Goal: Transaction & Acquisition: Purchase product/service

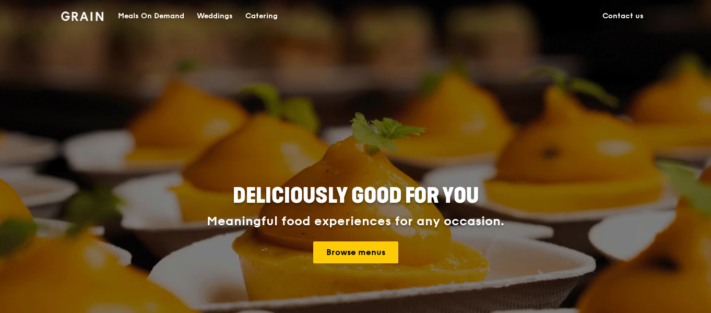
click at [167, 13] on div "Meals On Demand" at bounding box center [151, 16] width 66 height 31
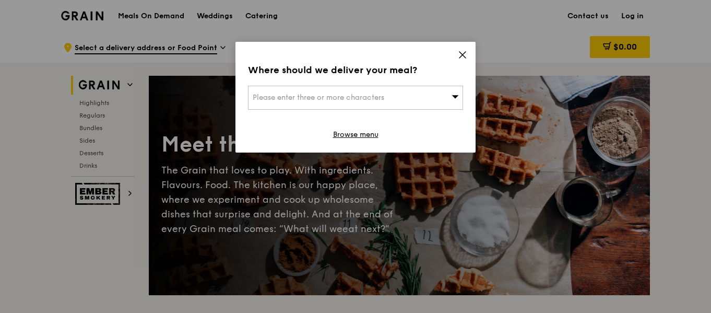
click at [396, 93] on div "Please enter three or more characters" at bounding box center [355, 98] width 215 height 24
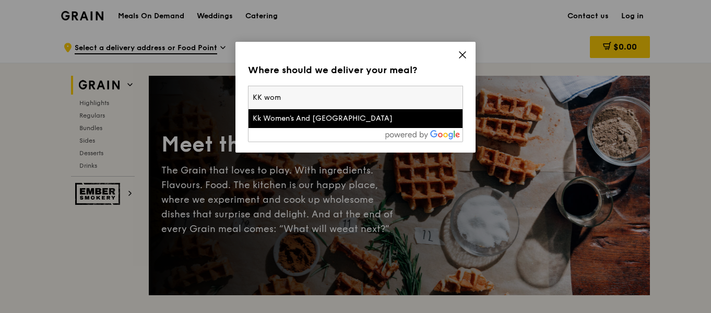
type input "KK wom"
click at [409, 115] on div "Kk Women's And [GEOGRAPHIC_DATA]" at bounding box center [356, 118] width 206 height 10
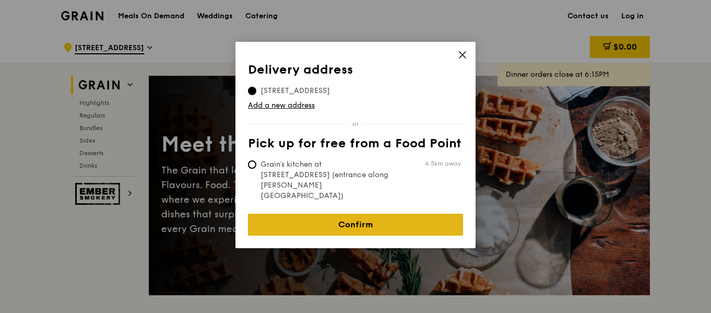
click at [359, 214] on link "Confirm" at bounding box center [355, 225] width 215 height 22
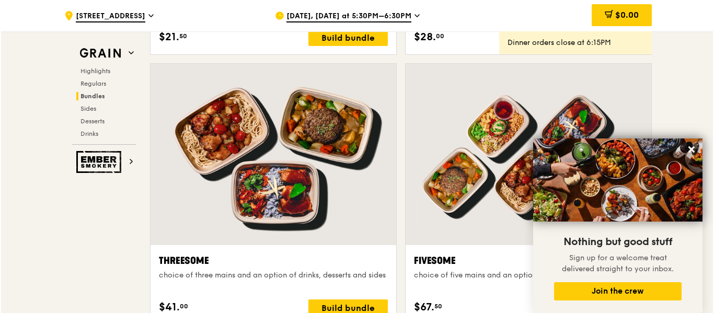
scroll to position [1724, 0]
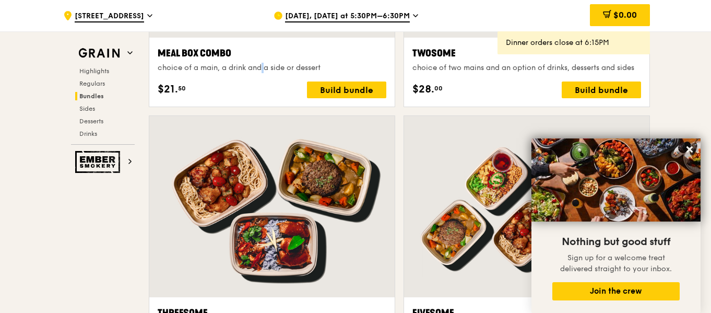
click at [244, 61] on div "Meal Box Combo choice of a main, a drink and a side or dessert" at bounding box center [272, 59] width 229 height 27
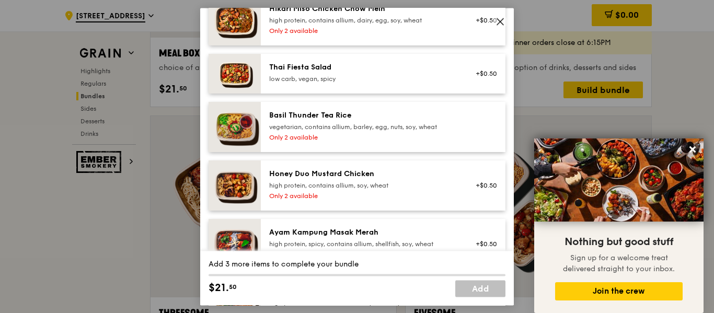
scroll to position [0, 0]
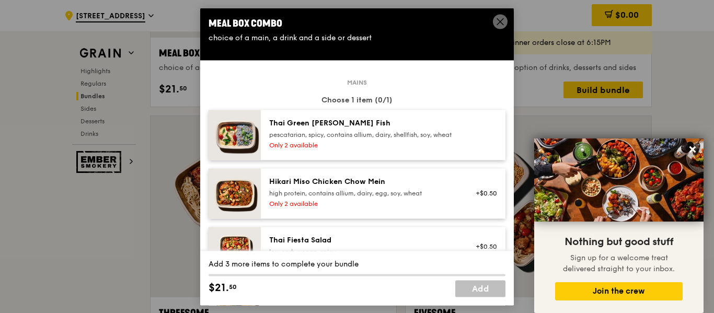
click at [395, 139] on div "pescatarian, spicy, contains allium, dairy, shellfish, soy, wheat" at bounding box center [363, 135] width 188 height 8
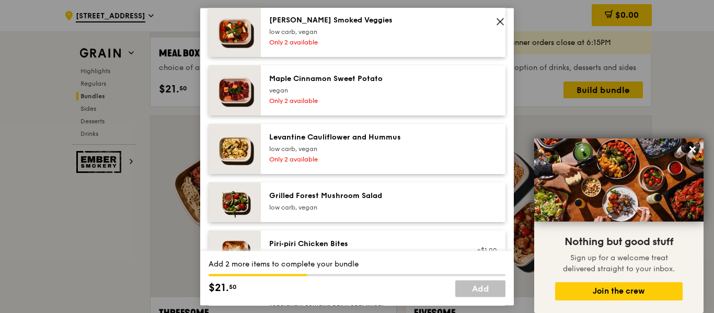
scroll to position [679, 0]
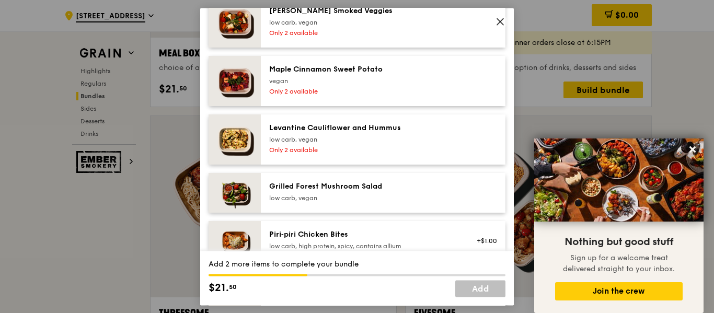
click at [368, 132] on div "Levantine Cauliflower and Hummus" at bounding box center [363, 128] width 188 height 10
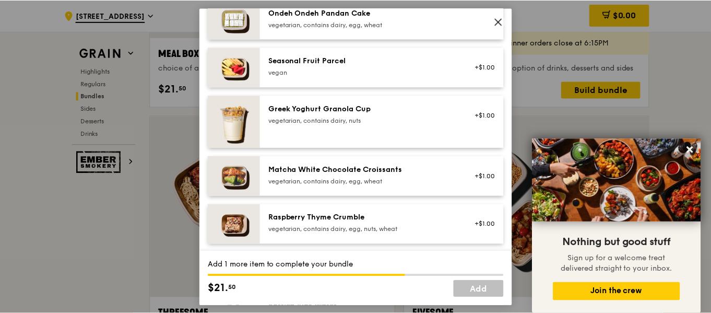
scroll to position [1149, 0]
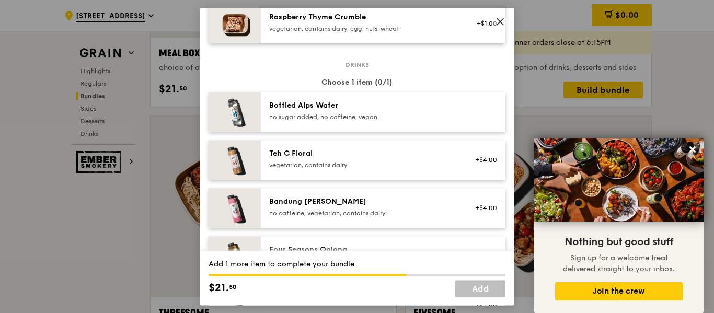
click at [392, 159] on div "Teh C Floral" at bounding box center [363, 153] width 188 height 10
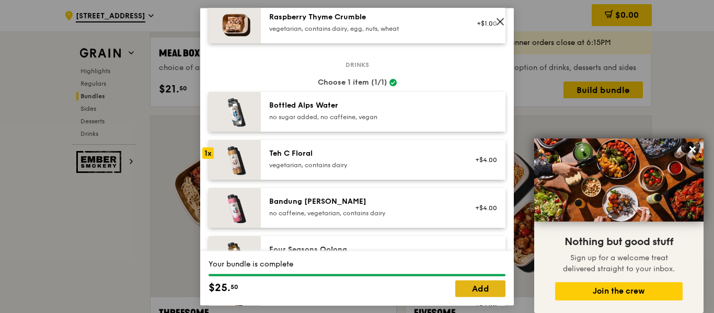
click at [469, 291] on link "Add" at bounding box center [480, 288] width 50 height 17
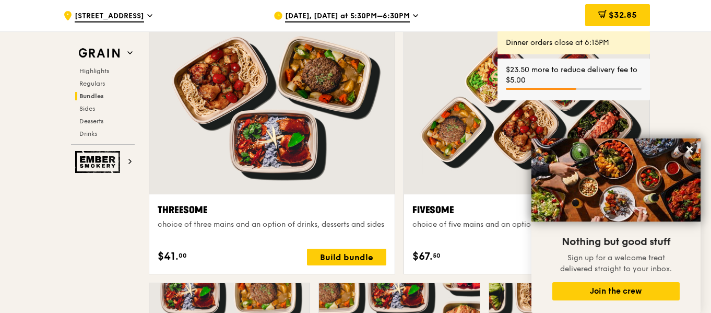
scroll to position [1828, 0]
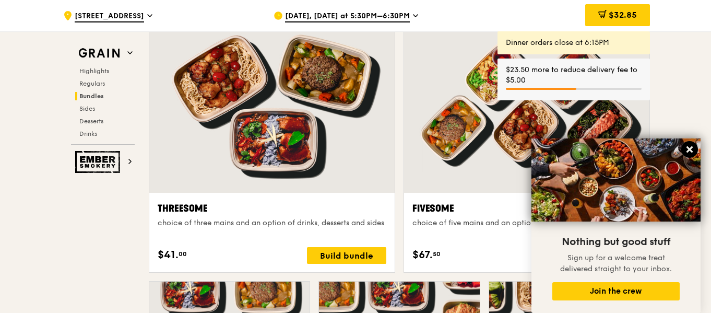
click at [691, 151] on icon at bounding box center [690, 149] width 6 height 6
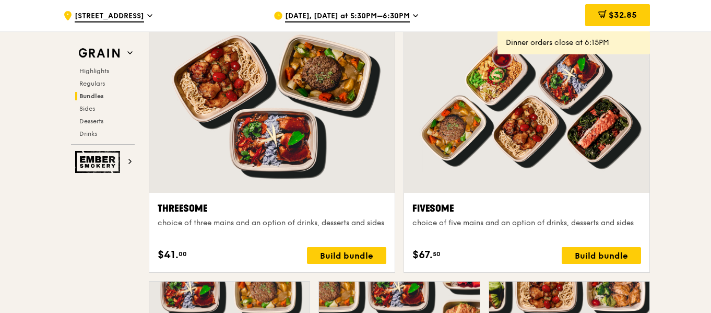
click at [567, 42] on div "Dinner orders close at 6:15PM" at bounding box center [574, 43] width 136 height 10
click at [625, 16] on span "$32.85" at bounding box center [623, 15] width 28 height 10
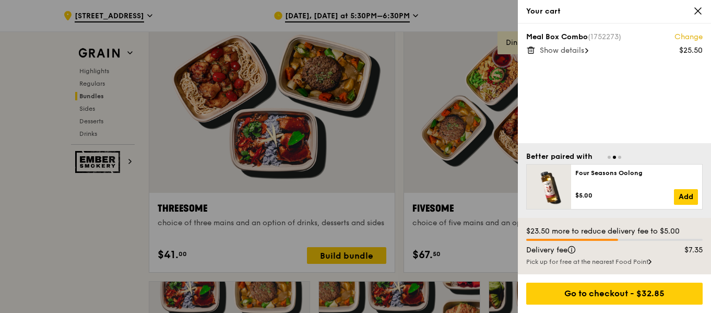
click at [587, 55] on div "Show details" at bounding box center [621, 50] width 163 height 10
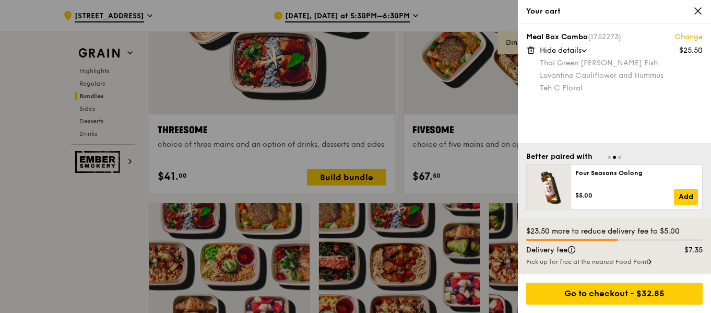
scroll to position [1933, 0]
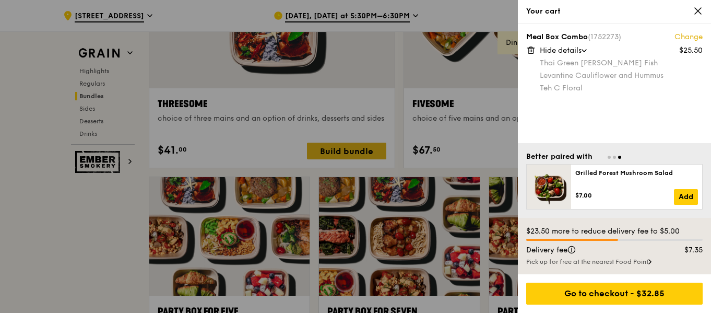
click at [362, 143] on div at bounding box center [355, 156] width 711 height 313
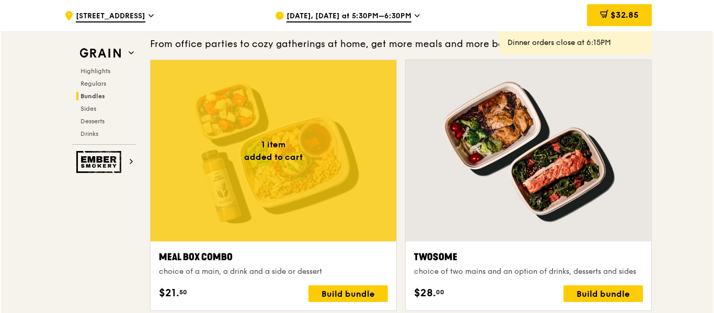
scroll to position [1515, 0]
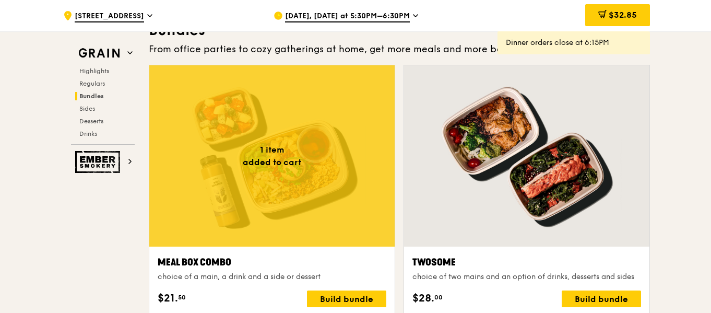
click at [356, 155] on div at bounding box center [272, 155] width 246 height 181
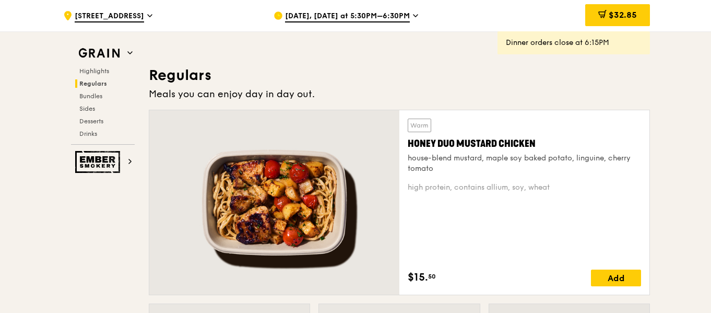
scroll to position [627, 0]
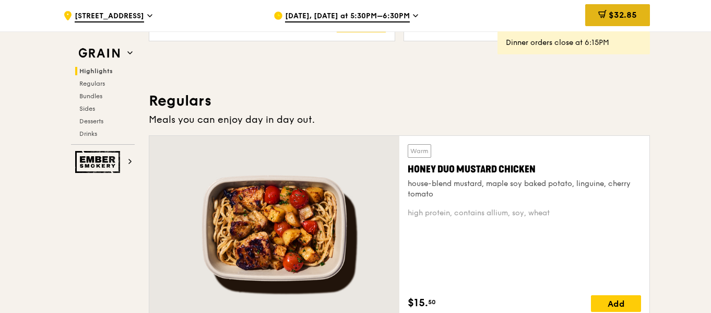
click at [612, 25] on div "$32.85" at bounding box center [618, 15] width 65 height 22
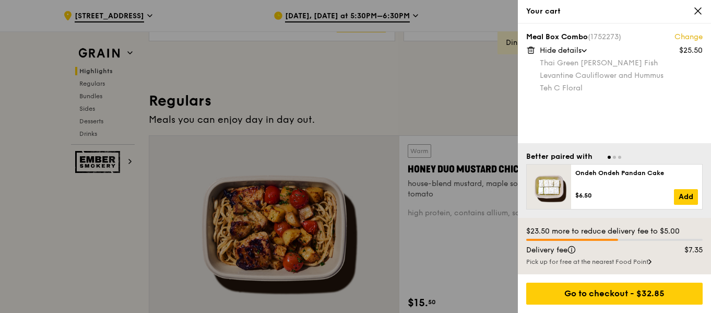
click at [360, 112] on div at bounding box center [355, 156] width 711 height 313
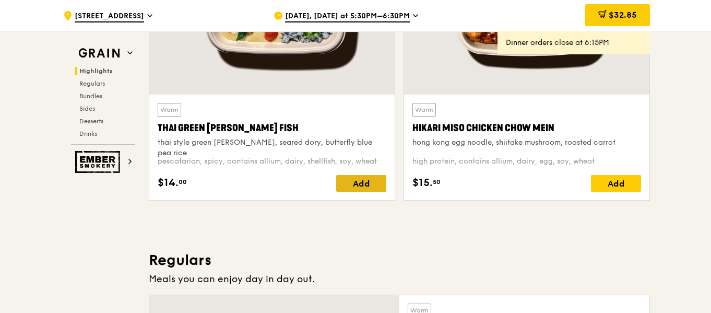
scroll to position [470, 0]
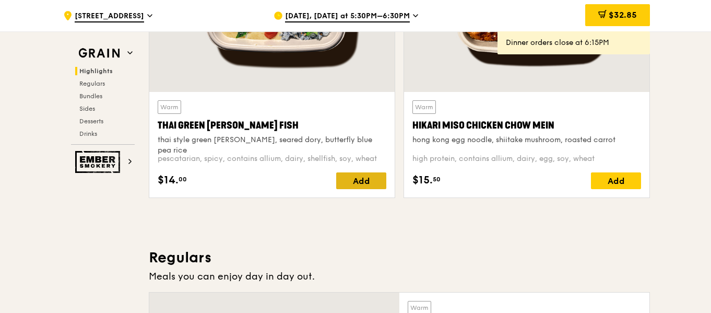
click at [366, 186] on div "Add" at bounding box center [361, 180] width 50 height 17
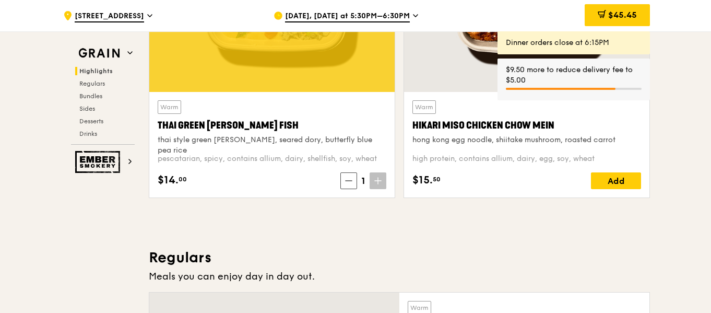
click at [373, 182] on span at bounding box center [378, 180] width 17 height 17
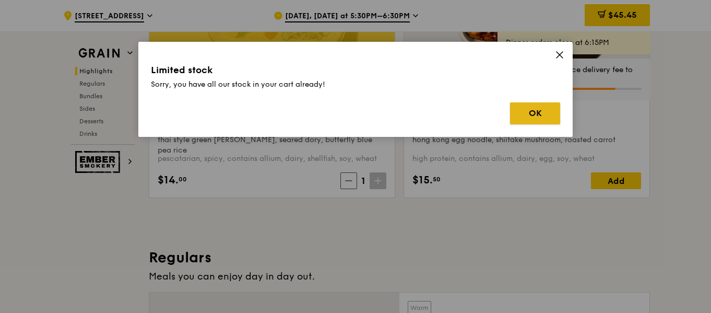
click at [531, 110] on button "OK" at bounding box center [535, 113] width 50 height 22
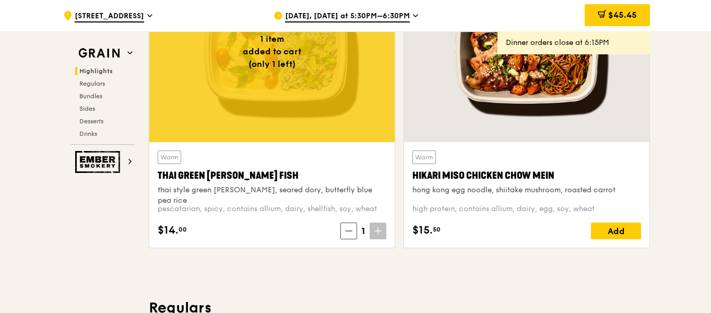
scroll to position [418, 0]
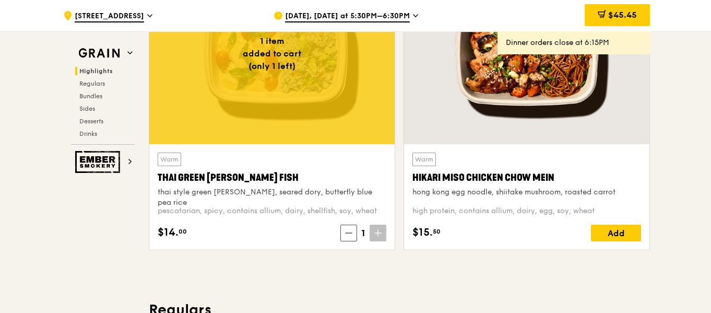
click at [413, 15] on icon at bounding box center [415, 15] width 5 height 9
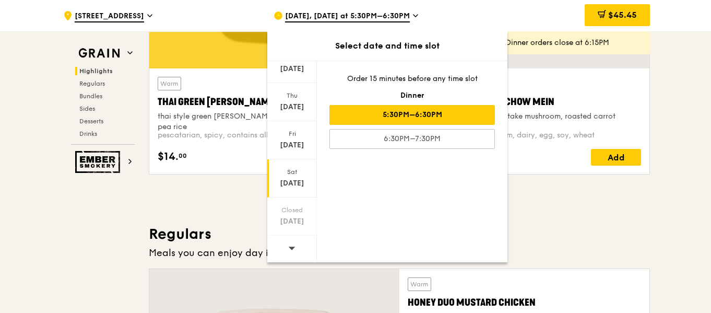
scroll to position [627, 0]
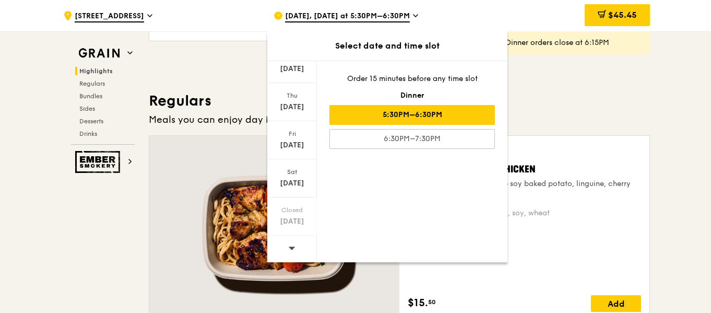
click at [297, 247] on div at bounding box center [292, 249] width 50 height 27
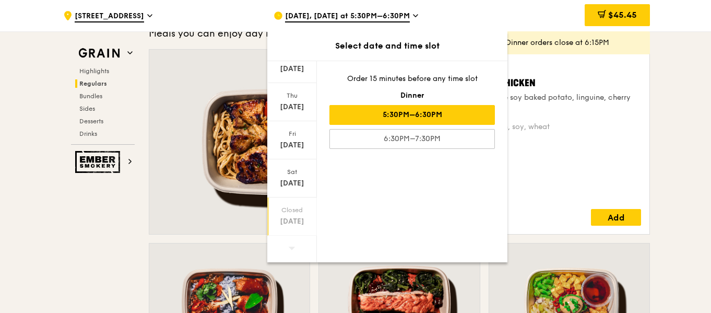
scroll to position [731, 0]
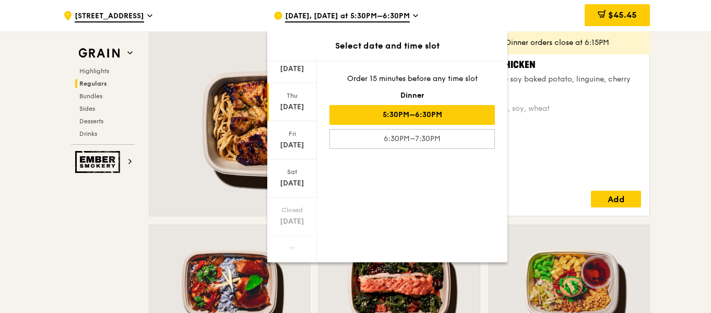
click at [287, 99] on div "Thu" at bounding box center [292, 95] width 46 height 8
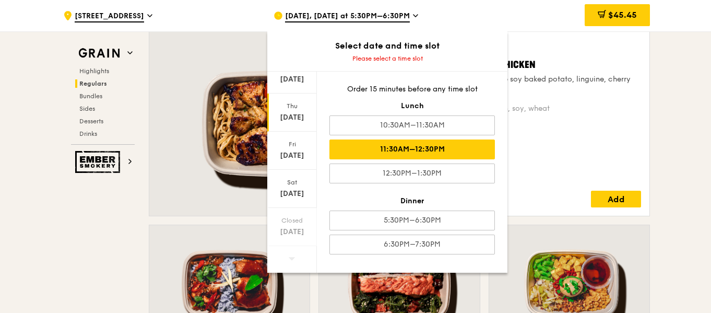
click at [381, 143] on div "11:30AM–12:30PM" at bounding box center [413, 149] width 166 height 20
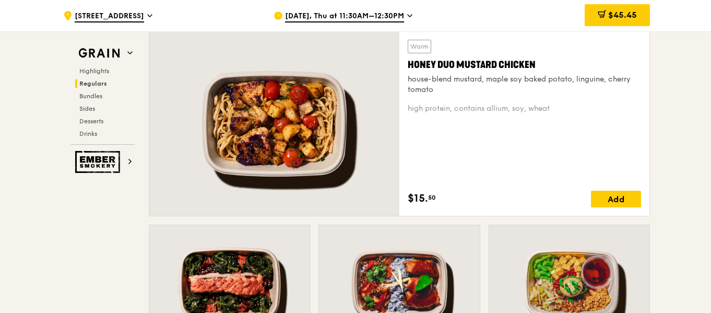
click at [606, 4] on div "$45.45" at bounding box center [617, 15] width 65 height 31
click at [609, 16] on span "$45.45" at bounding box center [623, 15] width 29 height 10
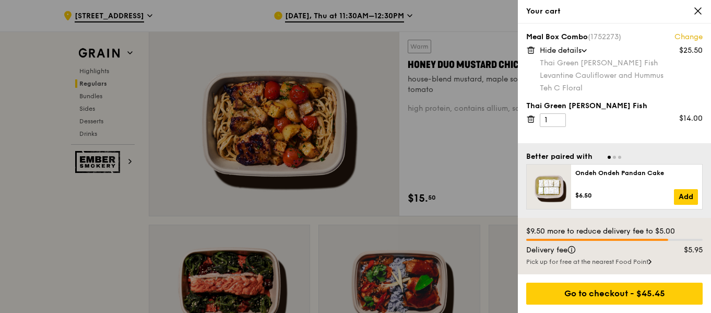
click at [525, 120] on div "Meal Box Combo (1752273) Change $25.50 Hide details Thai Green [PERSON_NAME] Fi…" at bounding box center [614, 84] width 193 height 120
click at [530, 120] on icon at bounding box center [531, 118] width 9 height 9
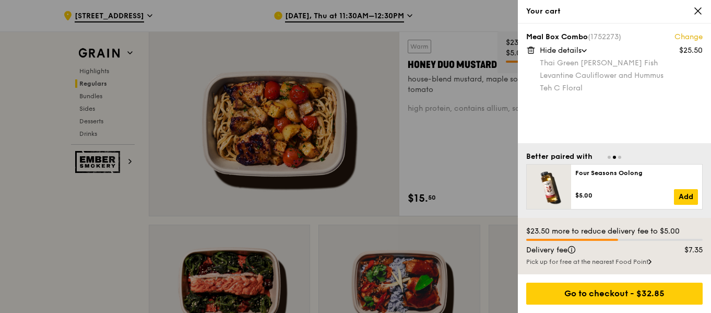
click at [529, 51] on icon at bounding box center [531, 50] width 5 height 5
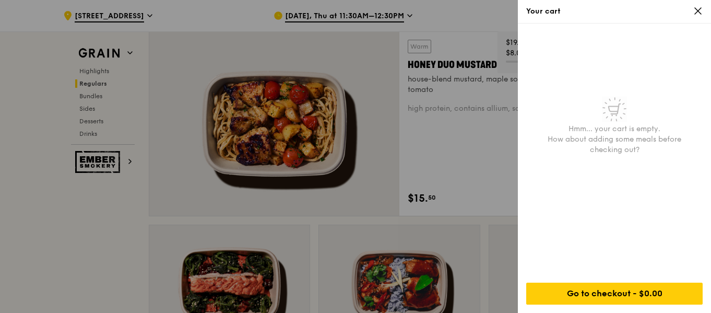
click at [92, 223] on div at bounding box center [355, 156] width 711 height 313
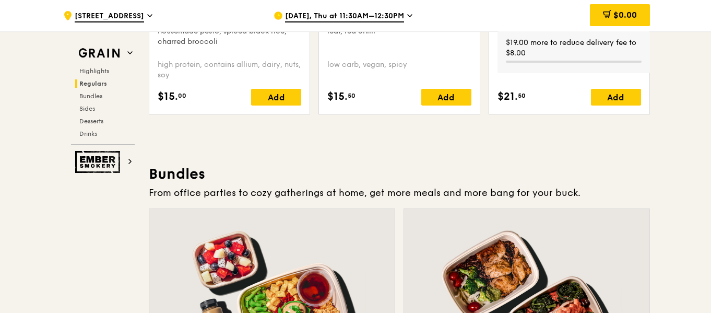
scroll to position [1410, 0]
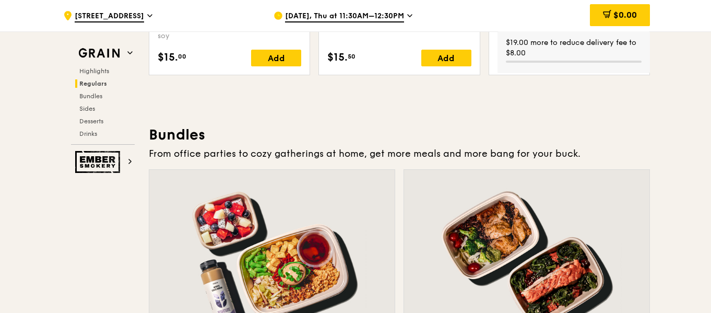
click at [269, 228] on div at bounding box center [272, 260] width 246 height 181
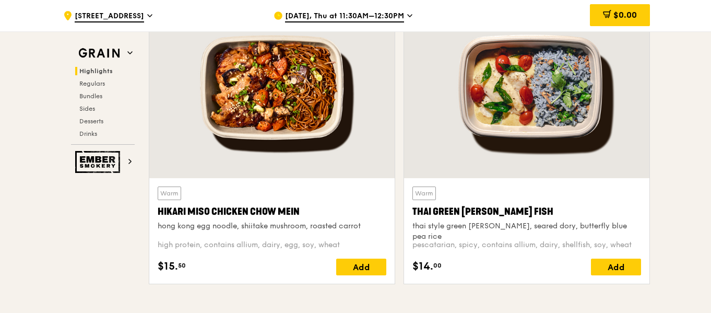
scroll to position [366, 0]
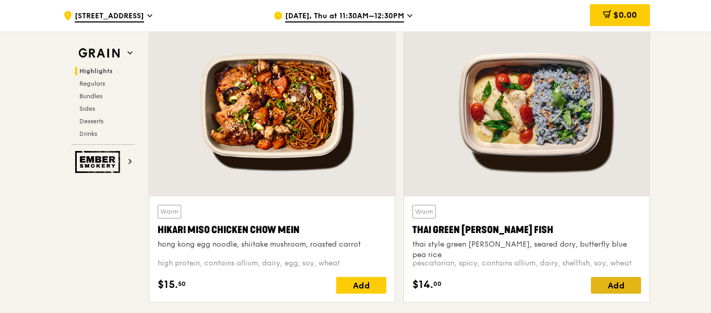
click at [613, 285] on div "Add" at bounding box center [616, 285] width 50 height 17
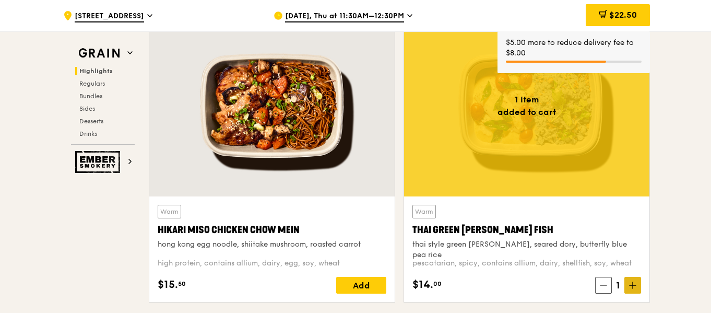
click at [628, 281] on span at bounding box center [633, 285] width 17 height 17
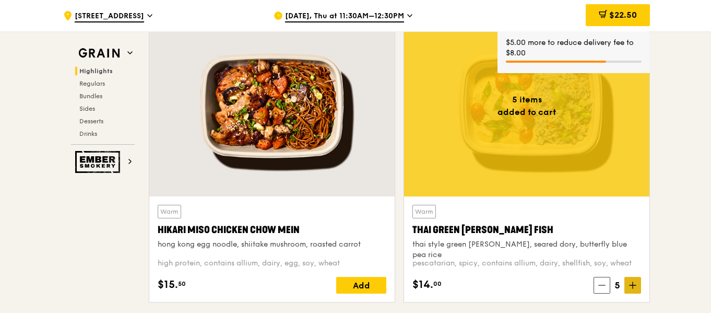
click at [629, 281] on span at bounding box center [633, 285] width 17 height 17
click at [630, 281] on span at bounding box center [633, 285] width 17 height 17
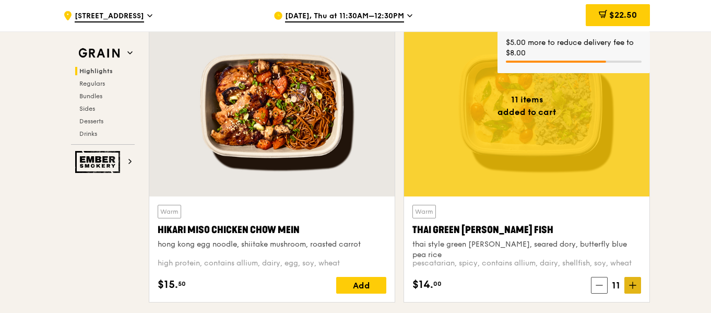
click at [630, 281] on span at bounding box center [633, 285] width 17 height 17
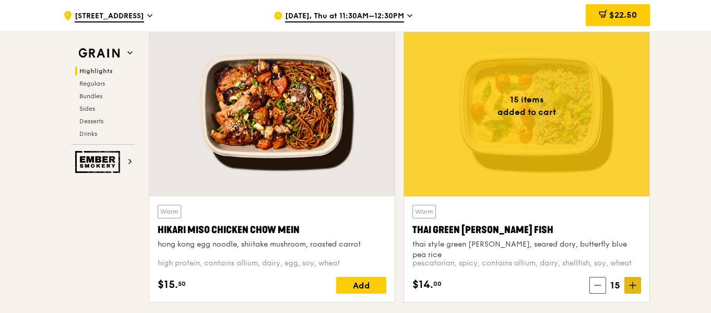
click at [630, 281] on span at bounding box center [633, 285] width 17 height 17
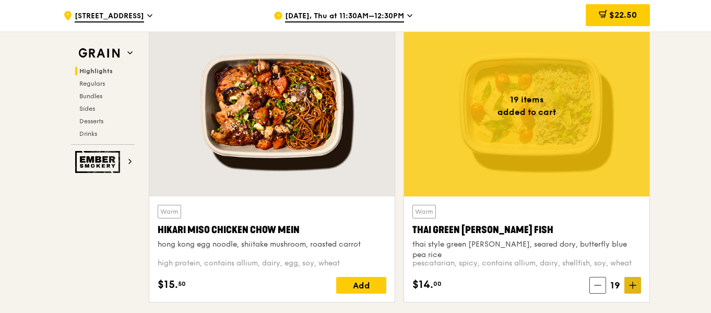
click at [630, 281] on span at bounding box center [633, 285] width 17 height 17
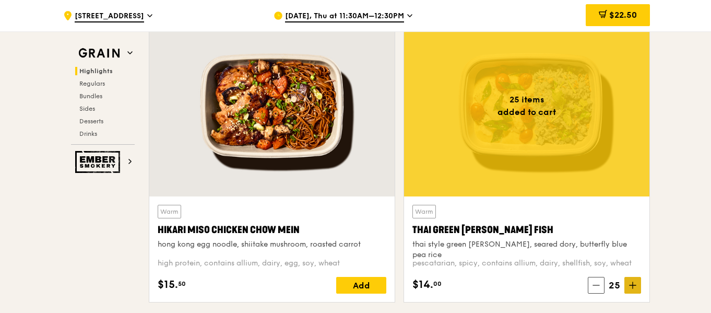
click at [630, 281] on span at bounding box center [633, 285] width 17 height 17
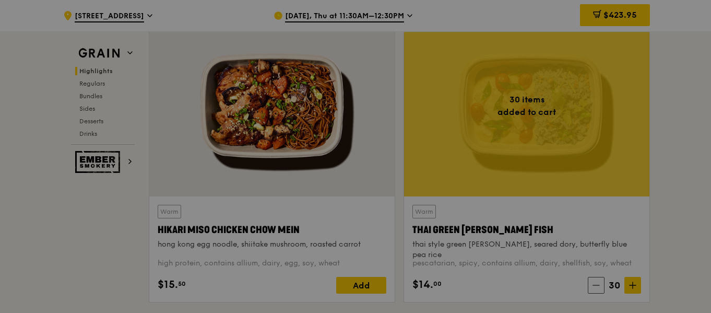
type input "30"
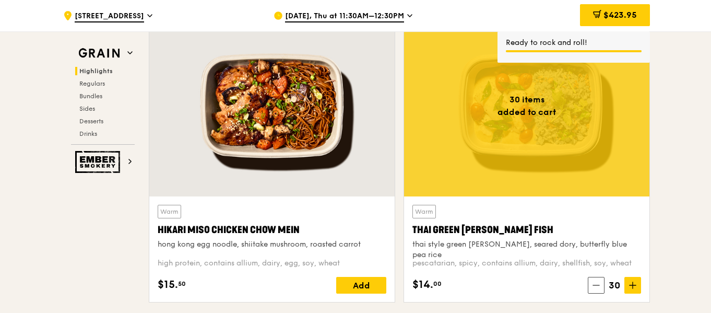
click at [601, 12] on div "$423.95" at bounding box center [615, 15] width 70 height 22
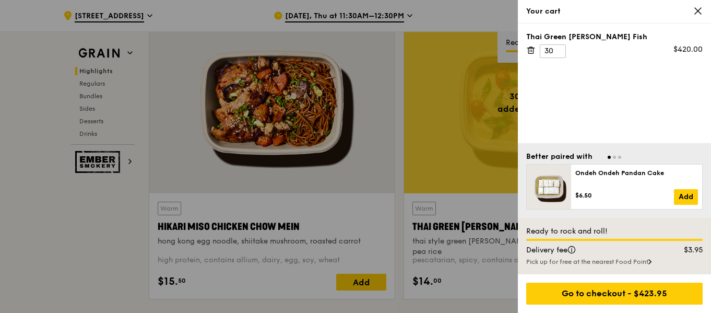
scroll to position [418, 0]
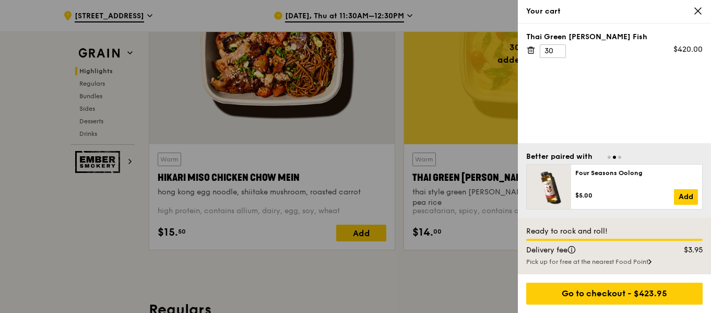
click at [701, 11] on icon at bounding box center [698, 10] width 9 height 9
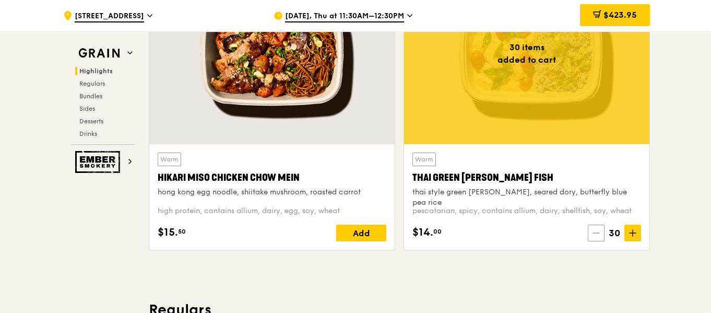
click at [599, 237] on span at bounding box center [596, 233] width 17 height 17
click at [599, 237] on span at bounding box center [597, 233] width 17 height 17
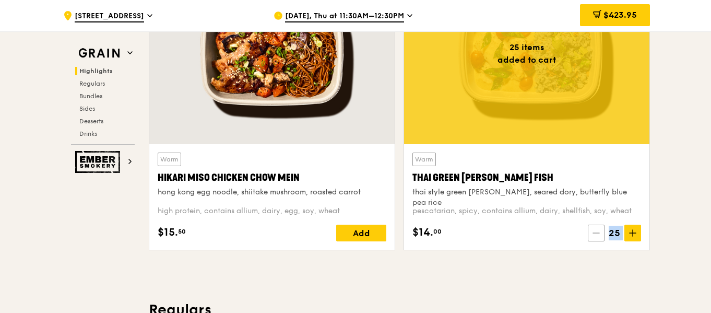
click at [599, 237] on span at bounding box center [596, 233] width 17 height 17
click at [599, 237] on span at bounding box center [598, 233] width 17 height 17
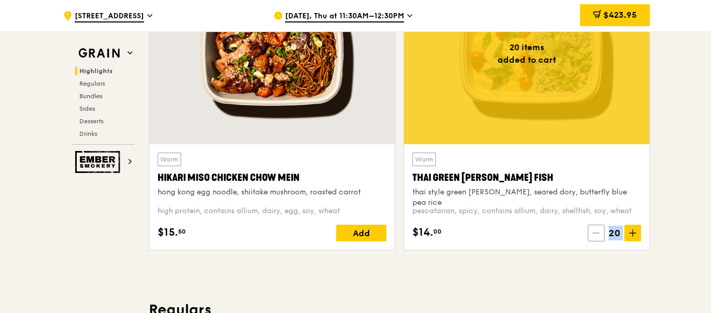
click at [599, 237] on span at bounding box center [596, 233] width 17 height 17
click at [599, 237] on span at bounding box center [598, 233] width 17 height 17
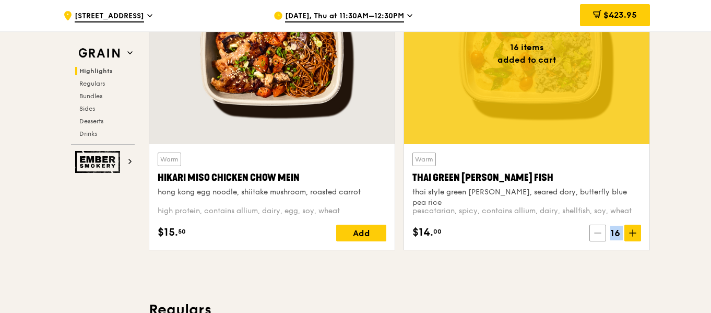
click at [599, 237] on span at bounding box center [598, 233] width 17 height 17
click at [599, 237] on span at bounding box center [597, 233] width 17 height 17
click at [599, 237] on span at bounding box center [598, 233] width 17 height 17
click at [599, 237] on span at bounding box center [599, 233] width 17 height 17
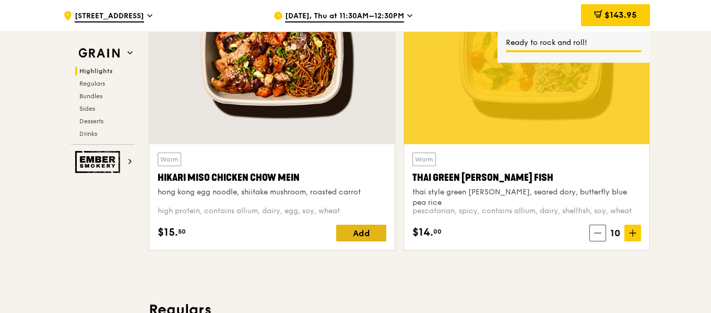
click at [352, 229] on div "Add" at bounding box center [361, 233] width 50 height 17
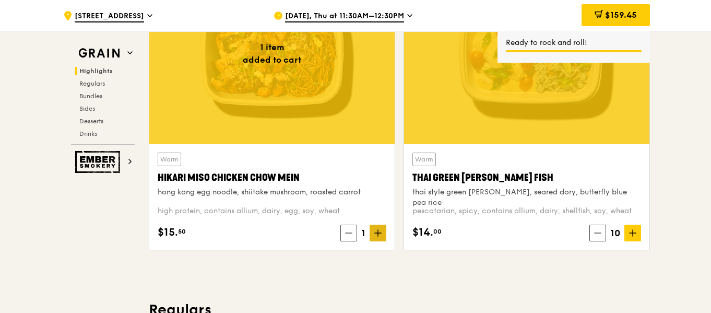
click at [380, 230] on icon at bounding box center [378, 232] width 7 height 7
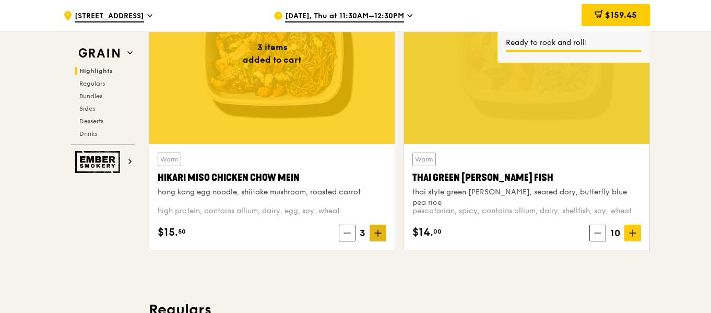
click at [380, 230] on icon at bounding box center [378, 232] width 7 height 7
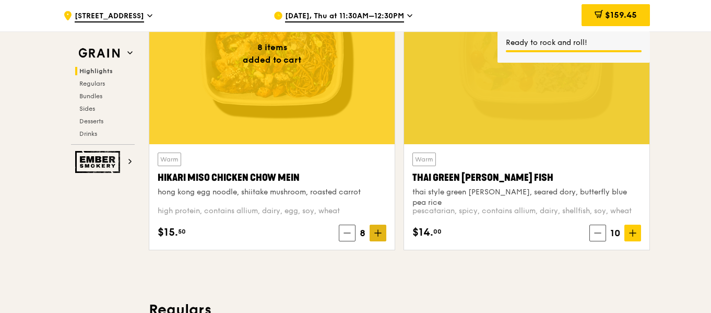
click at [380, 230] on icon at bounding box center [378, 232] width 7 height 7
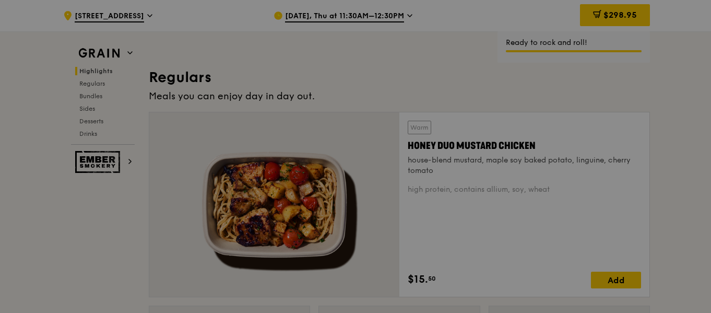
scroll to position [679, 0]
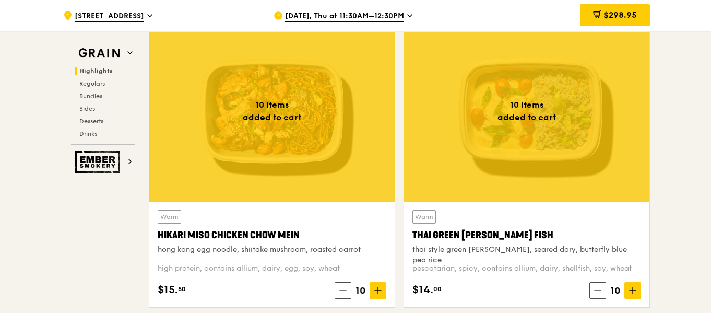
scroll to position [366, 0]
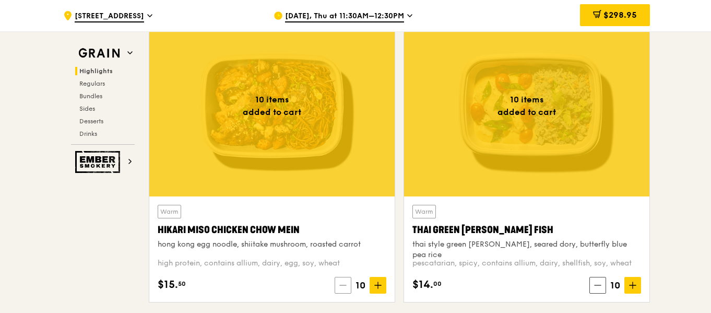
click at [344, 283] on icon at bounding box center [343, 285] width 7 height 7
click at [344, 283] on icon at bounding box center [347, 285] width 7 height 7
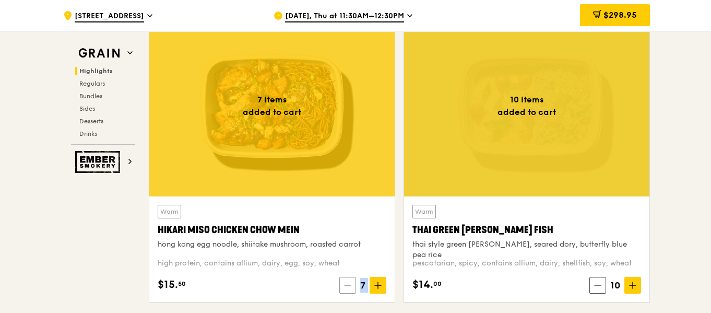
click at [345, 283] on icon at bounding box center [347, 285] width 7 height 7
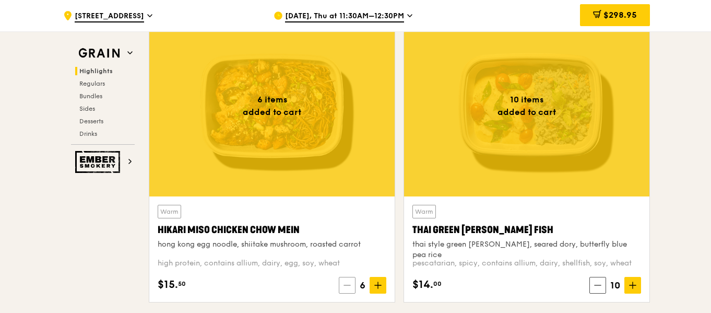
click at [345, 283] on icon at bounding box center [347, 285] width 7 height 7
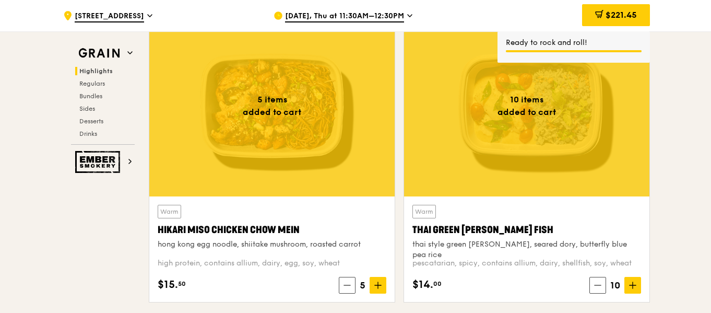
click at [598, 284] on icon at bounding box center [597, 285] width 7 height 7
click at [598, 284] on span at bounding box center [602, 285] width 17 height 17
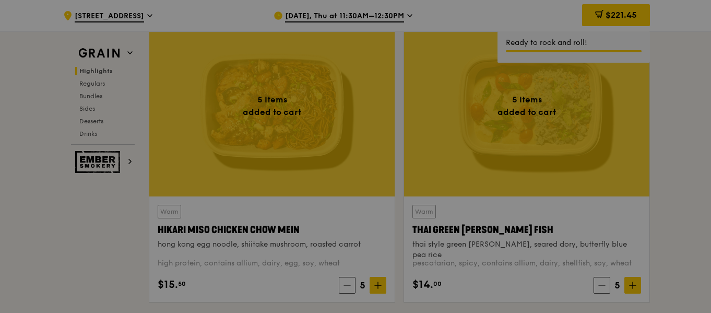
click at [663, 247] on div at bounding box center [355, 156] width 711 height 313
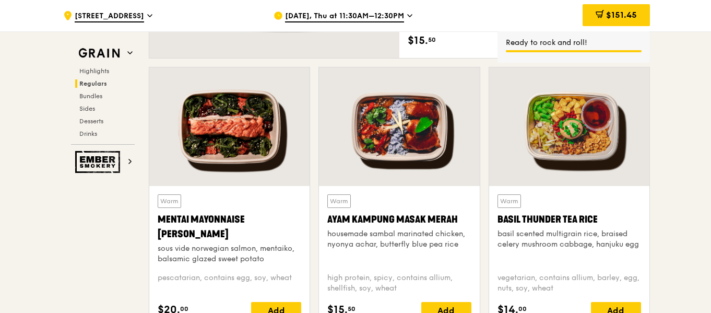
scroll to position [940, 0]
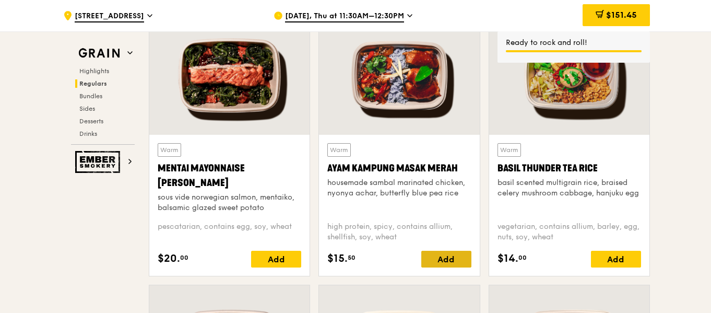
click at [449, 261] on div "Add" at bounding box center [447, 259] width 50 height 17
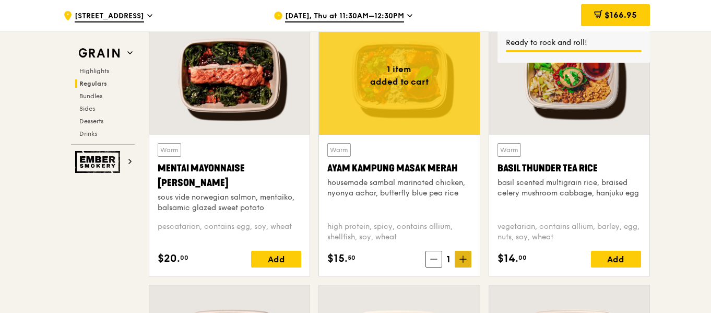
click at [468, 260] on span at bounding box center [463, 259] width 17 height 17
click at [464, 261] on icon at bounding box center [463, 258] width 7 height 7
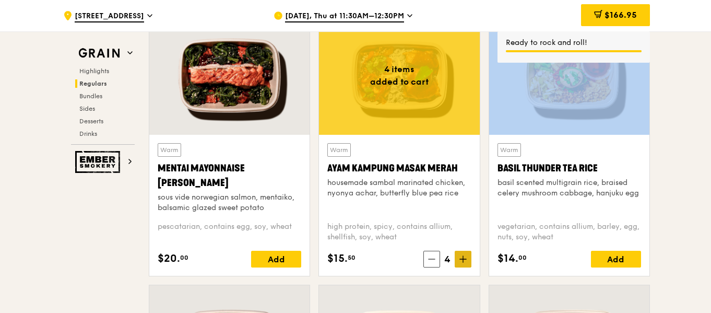
click at [464, 261] on icon at bounding box center [463, 258] width 7 height 7
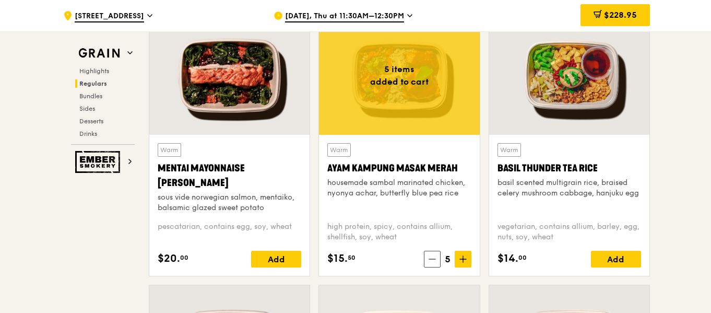
scroll to position [731, 0]
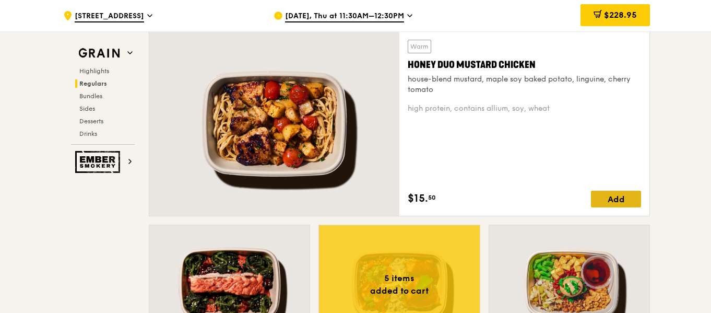
click at [635, 193] on div "Add" at bounding box center [616, 199] width 50 height 17
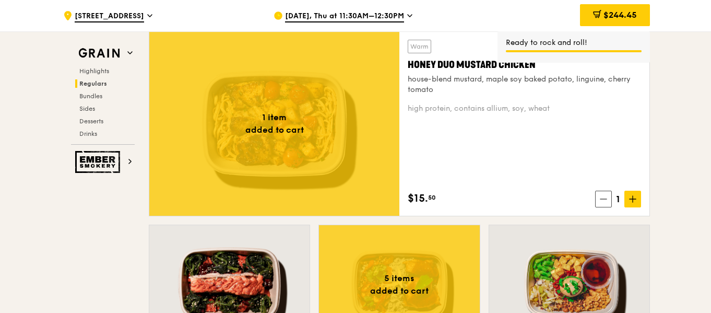
click at [634, 203] on icon at bounding box center [632, 198] width 7 height 7
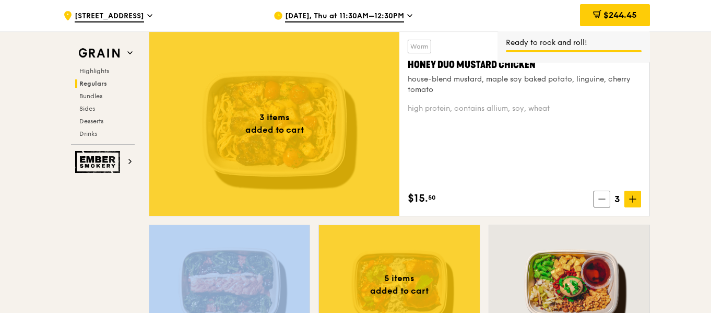
click at [634, 203] on icon at bounding box center [632, 198] width 7 height 7
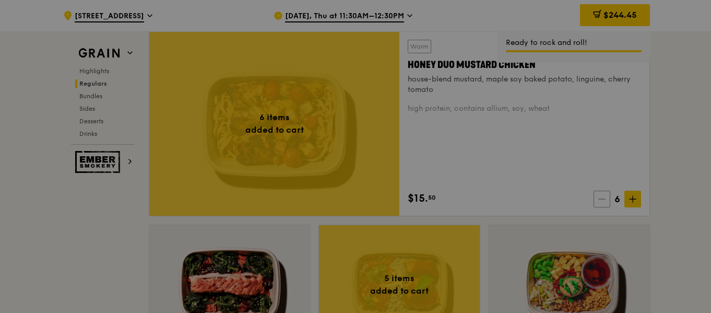
click at [603, 200] on div at bounding box center [355, 156] width 711 height 313
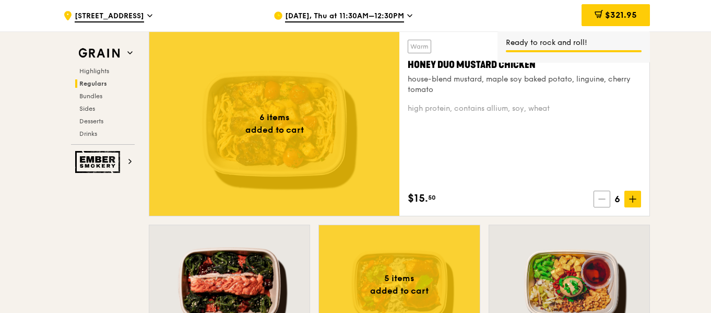
click at [595, 200] on span at bounding box center [602, 199] width 17 height 17
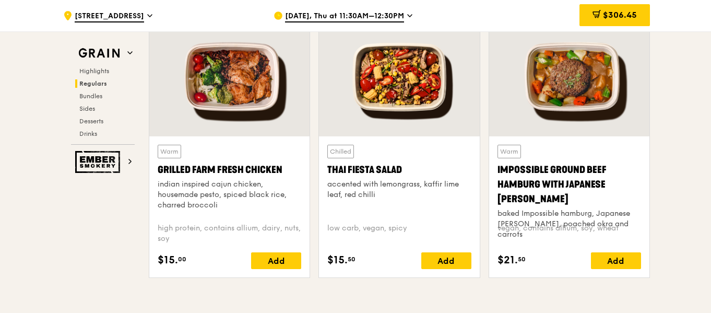
scroll to position [1201, 0]
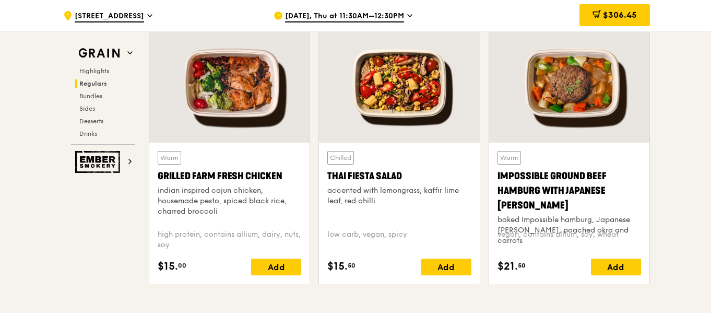
click at [233, 153] on div "Warm Grilled Farm Fresh Chicken indian inspired cajun chicken, housemade pesto,…" at bounding box center [230, 186] width 144 height 70
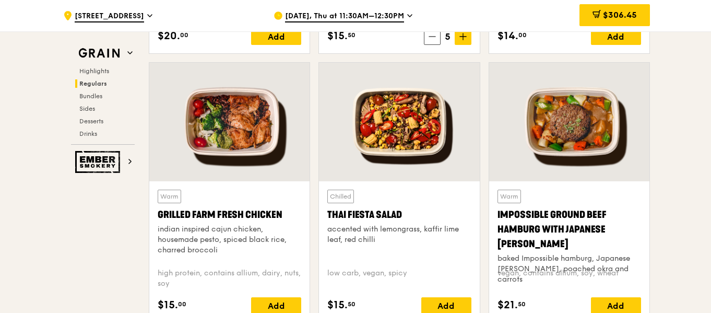
scroll to position [1254, 0]
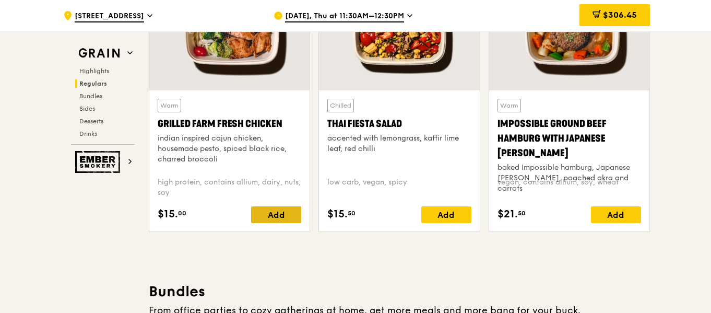
click at [274, 215] on div "Add" at bounding box center [276, 214] width 50 height 17
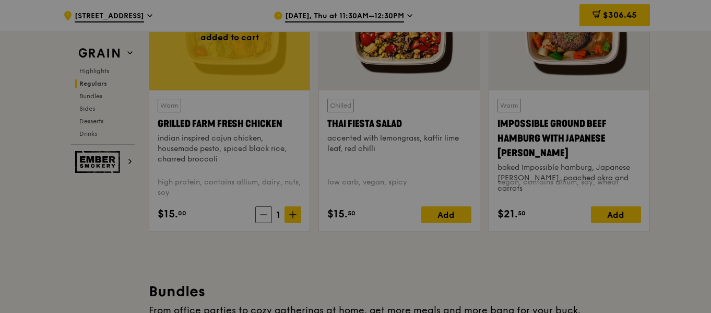
click at [299, 216] on div at bounding box center [355, 156] width 711 height 313
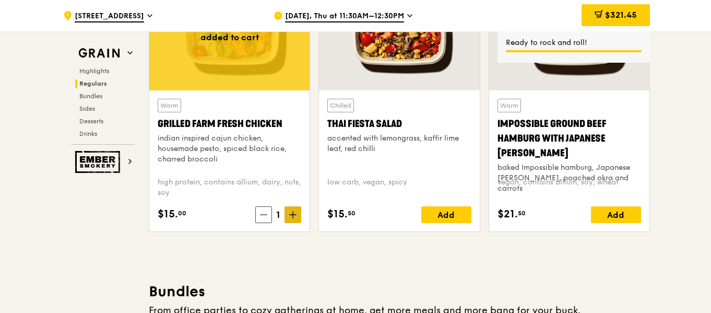
click at [296, 215] on icon at bounding box center [293, 215] width 6 height 0
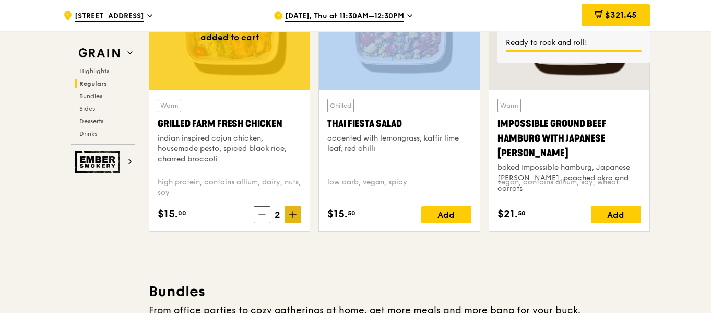
click at [296, 215] on icon at bounding box center [293, 215] width 6 height 0
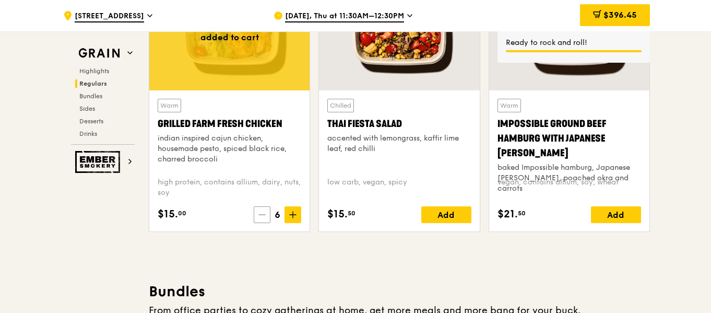
click at [261, 217] on icon at bounding box center [262, 214] width 7 height 7
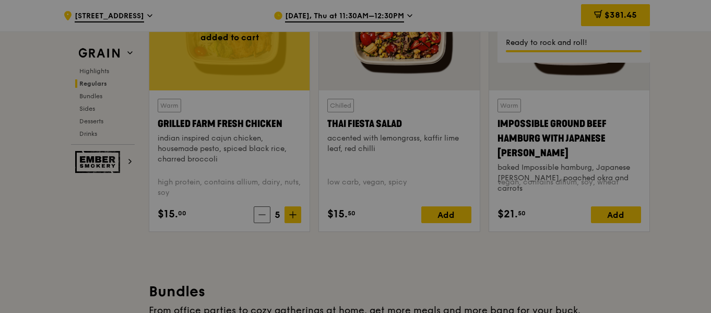
type input "5"
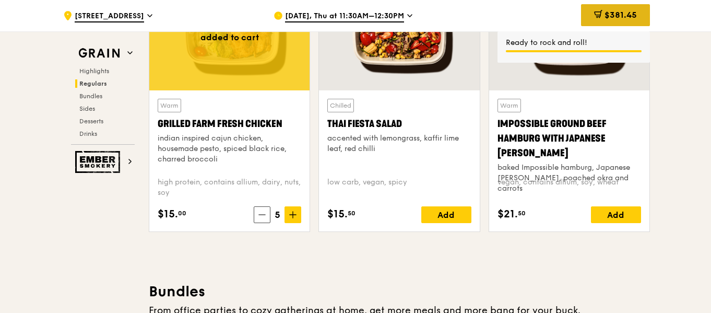
click at [628, 16] on span "$381.45" at bounding box center [621, 15] width 32 height 10
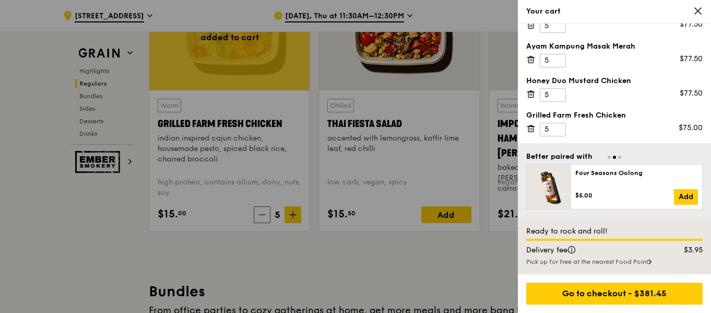
scroll to position [61, 0]
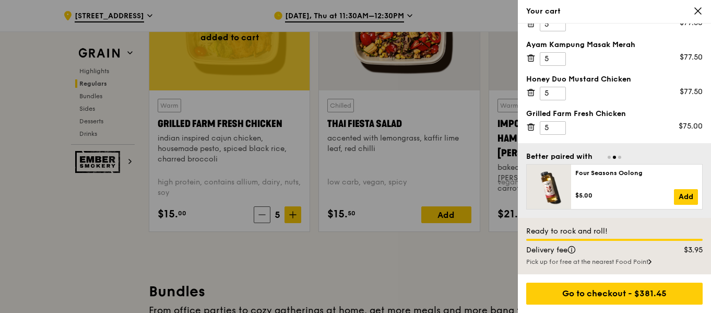
click at [408, 260] on div at bounding box center [355, 156] width 711 height 313
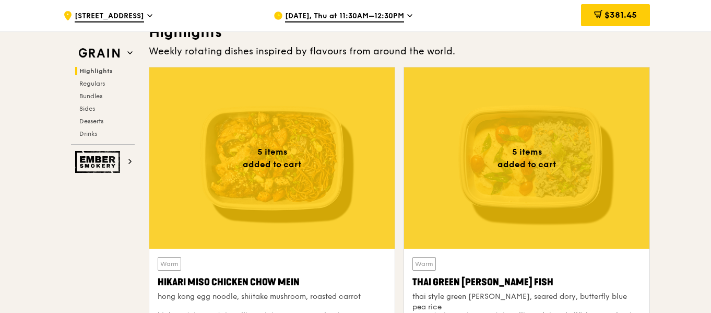
scroll to position [418, 0]
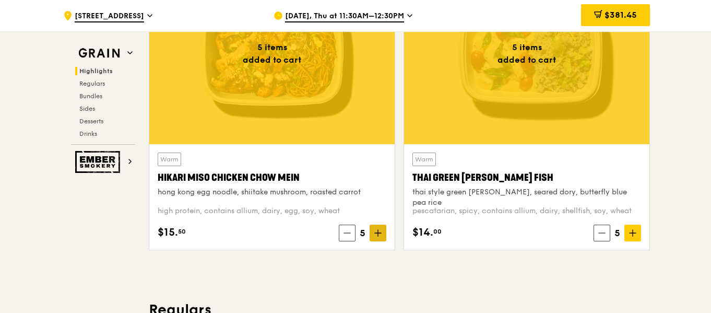
click at [381, 235] on icon at bounding box center [378, 232] width 7 height 7
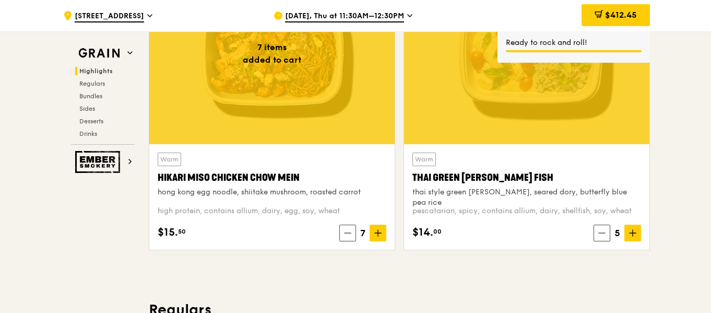
click at [632, 233] on icon at bounding box center [632, 232] width 7 height 7
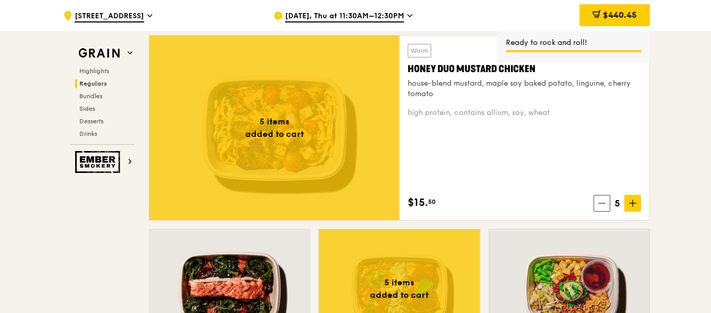
scroll to position [731, 0]
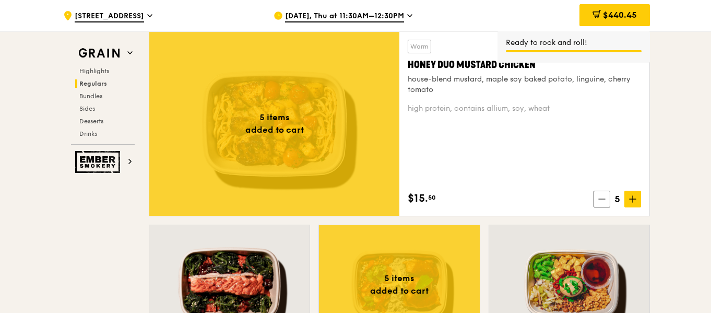
click at [637, 200] on span at bounding box center [633, 199] width 17 height 17
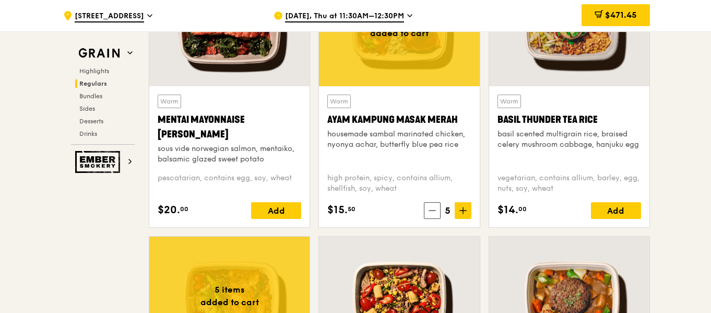
scroll to position [992, 0]
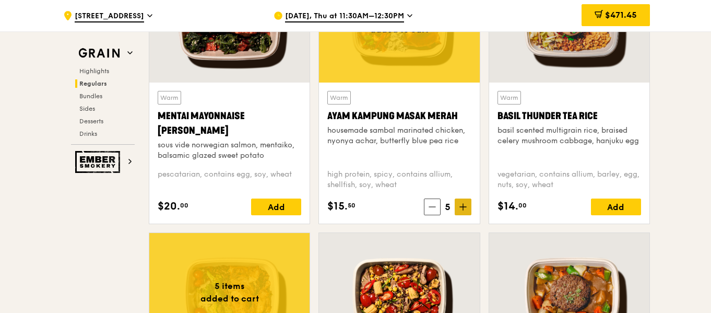
click at [469, 209] on span at bounding box center [463, 206] width 17 height 17
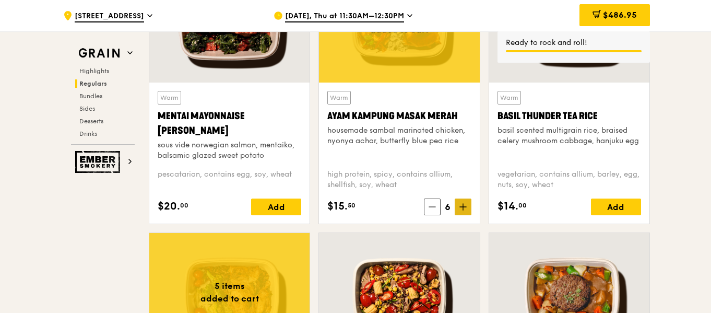
click at [469, 209] on span at bounding box center [463, 206] width 17 height 17
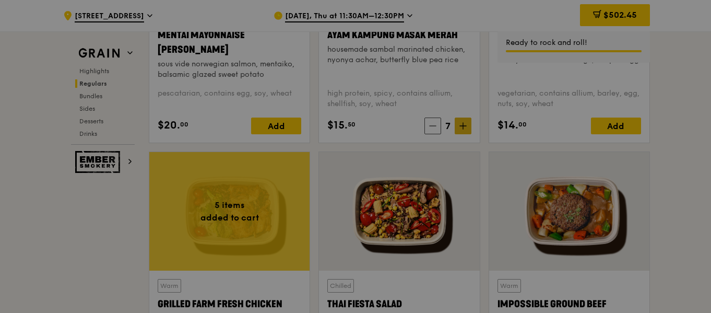
scroll to position [1201, 0]
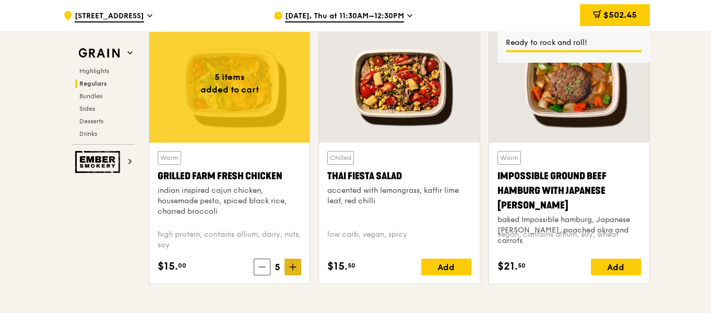
click at [298, 264] on span at bounding box center [293, 267] width 17 height 17
click at [297, 264] on icon at bounding box center [292, 266] width 7 height 7
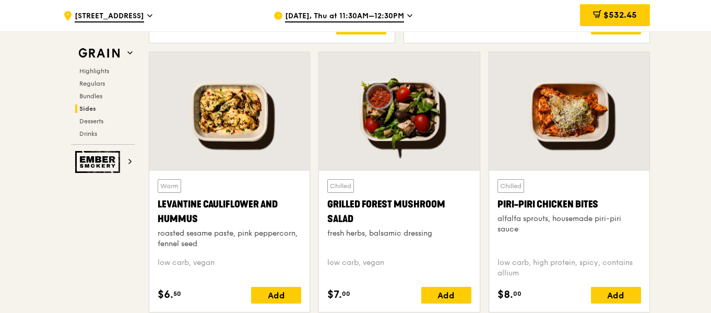
scroll to position [2664, 0]
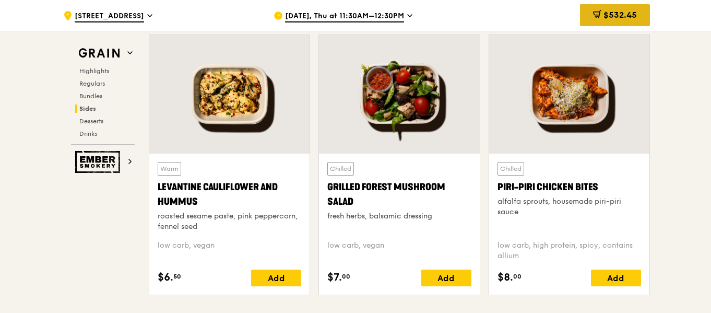
click at [636, 15] on span "$532.45" at bounding box center [620, 15] width 33 height 10
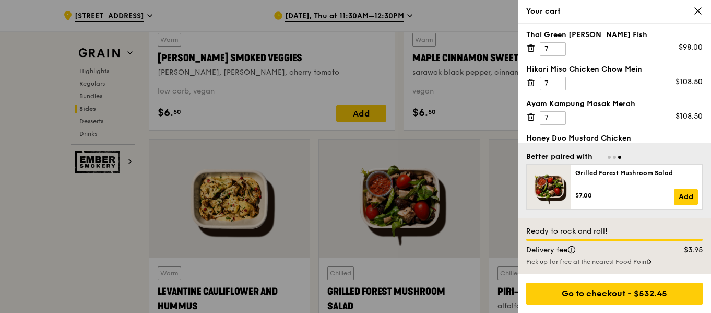
scroll to position [0, 0]
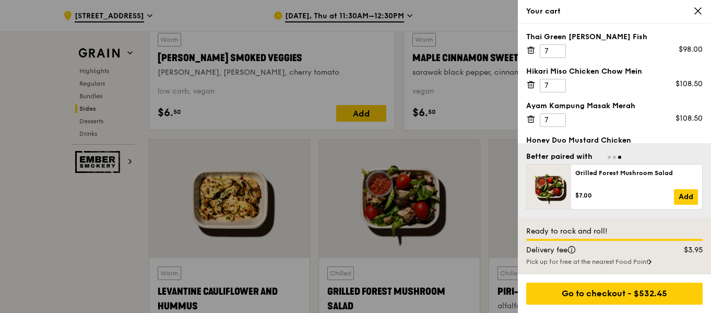
click at [698, 14] on icon at bounding box center [698, 10] width 9 height 9
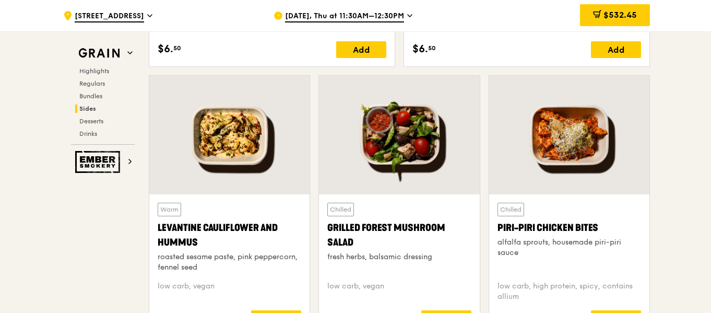
scroll to position [2716, 0]
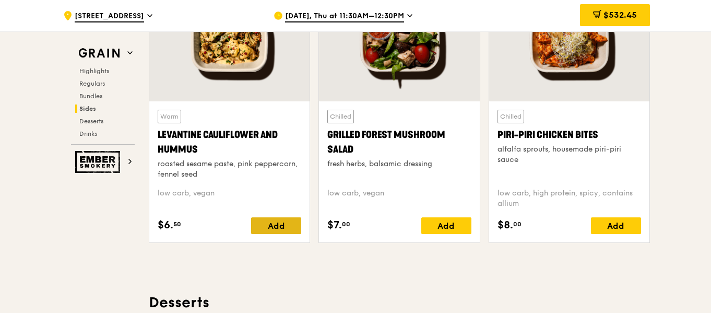
click at [271, 219] on div "Add" at bounding box center [276, 225] width 50 height 17
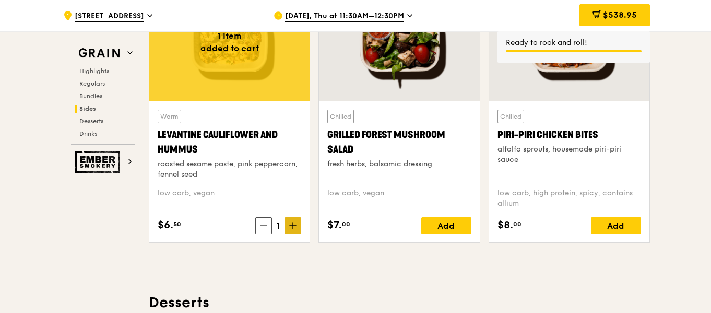
click at [286, 224] on span at bounding box center [293, 225] width 17 height 17
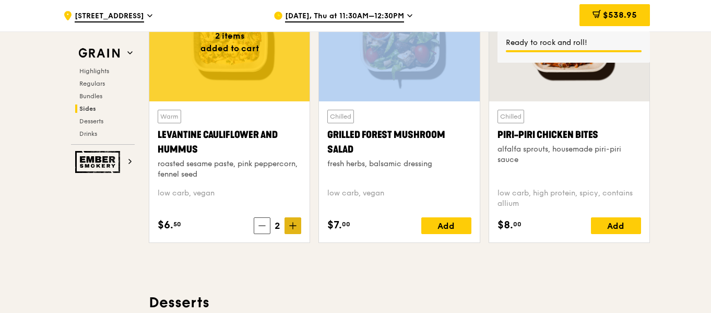
click at [286, 224] on span at bounding box center [293, 225] width 17 height 17
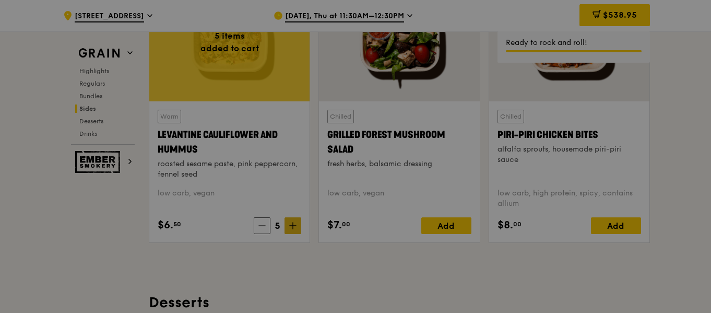
click at [286, 224] on div at bounding box center [355, 156] width 711 height 313
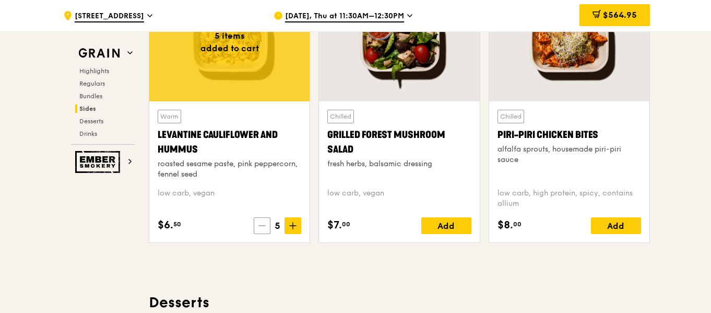
click at [263, 224] on icon at bounding box center [262, 225] width 7 height 7
click at [263, 224] on icon at bounding box center [261, 225] width 7 height 7
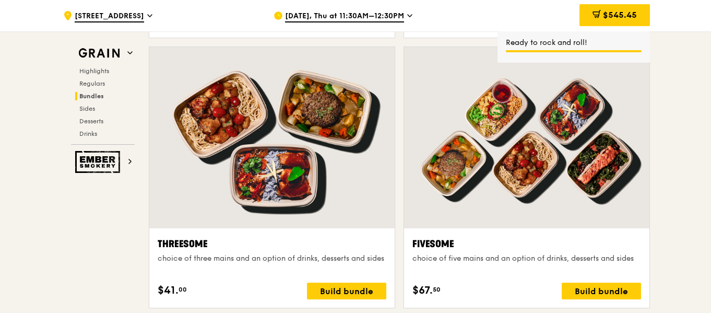
scroll to position [1776, 0]
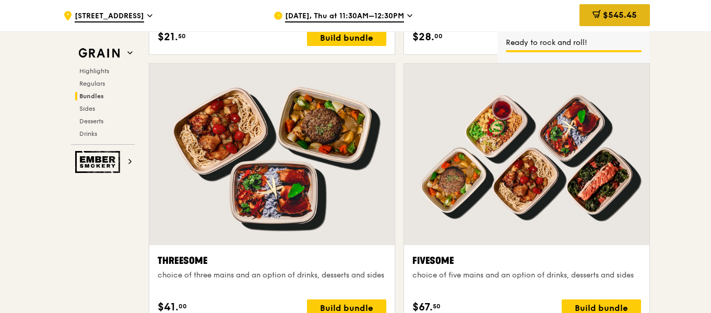
click at [609, 10] on span "$545.45" at bounding box center [620, 15] width 34 height 10
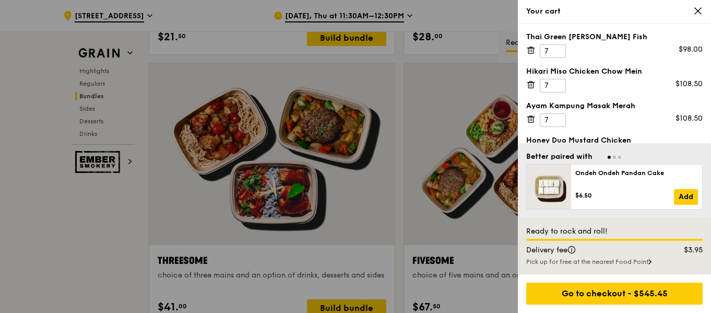
click at [530, 51] on icon at bounding box center [530, 51] width 0 height 2
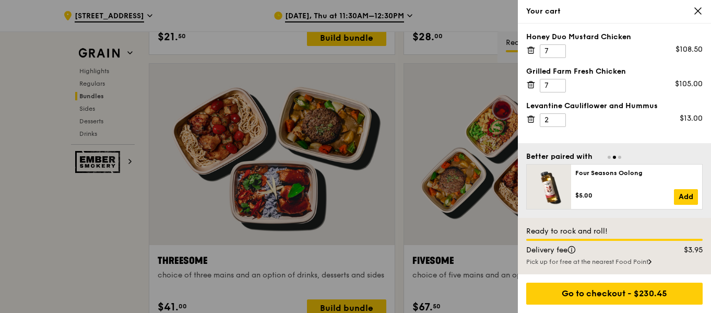
click at [530, 51] on icon at bounding box center [530, 51] width 0 height 2
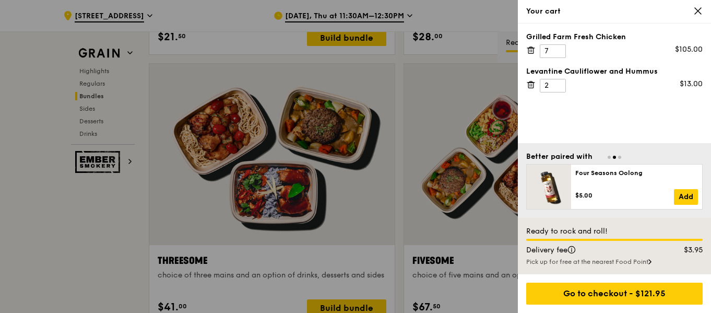
click at [530, 51] on icon at bounding box center [530, 51] width 0 height 2
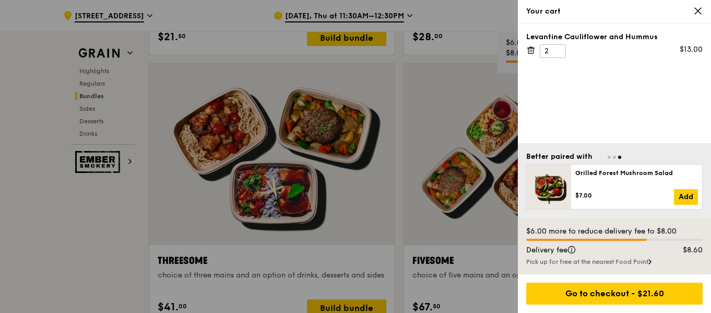
click at [530, 51] on icon at bounding box center [530, 51] width 0 height 2
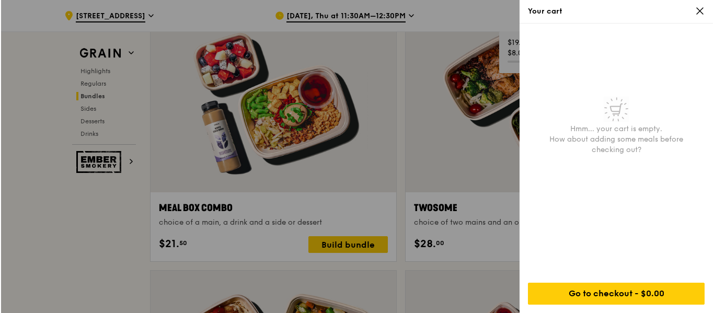
scroll to position [1567, 0]
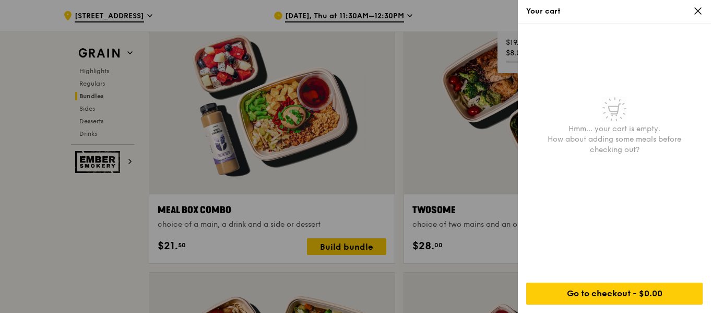
click at [188, 151] on div at bounding box center [355, 156] width 711 height 313
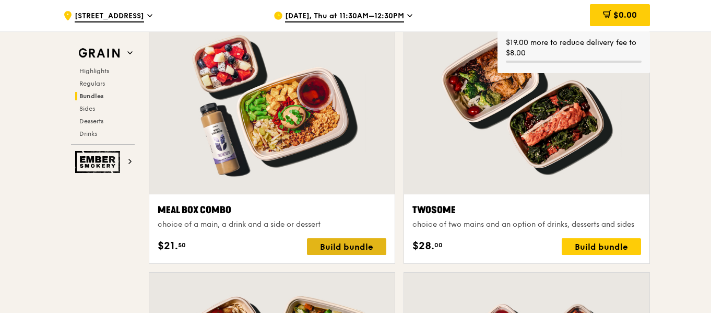
click at [319, 238] on div "Build bundle" at bounding box center [346, 246] width 79 height 17
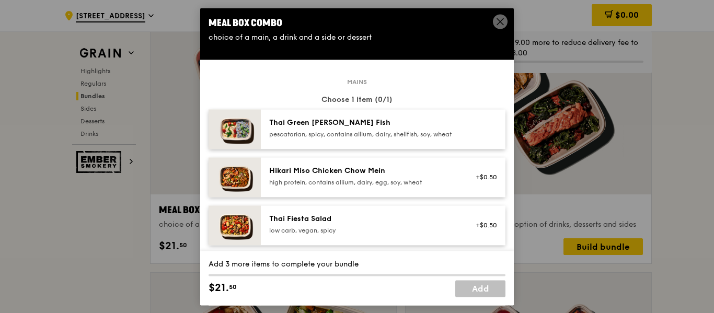
scroll to position [0, 0]
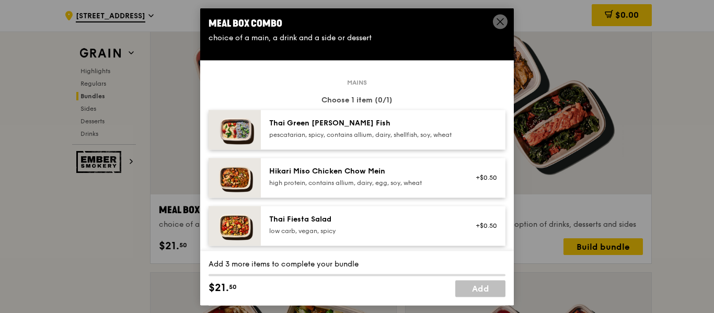
click at [358, 139] on div "pescatarian, spicy, contains allium, dairy, shellfish, soy, wheat" at bounding box center [363, 135] width 188 height 8
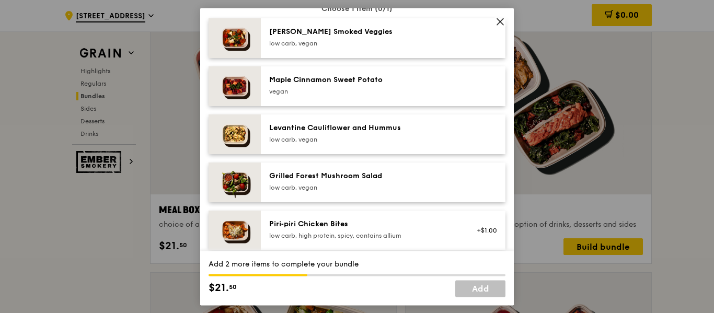
click at [361, 143] on div "low carb, vegan" at bounding box center [363, 139] width 188 height 8
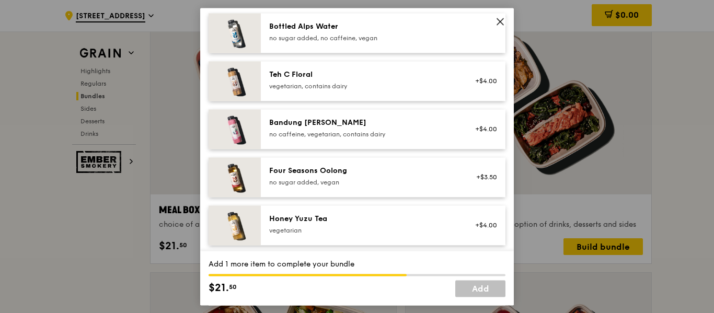
scroll to position [1097, 0]
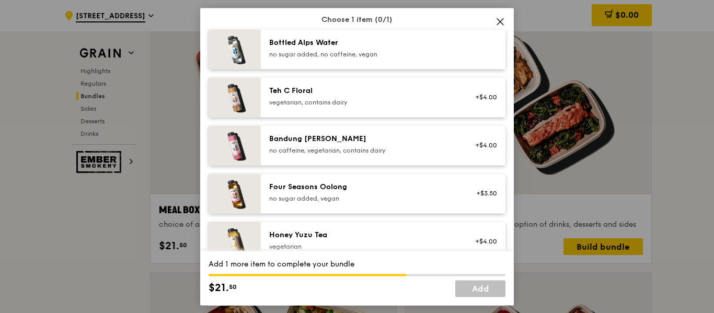
click at [363, 107] on div "vegetarian, contains dairy" at bounding box center [363, 102] width 188 height 8
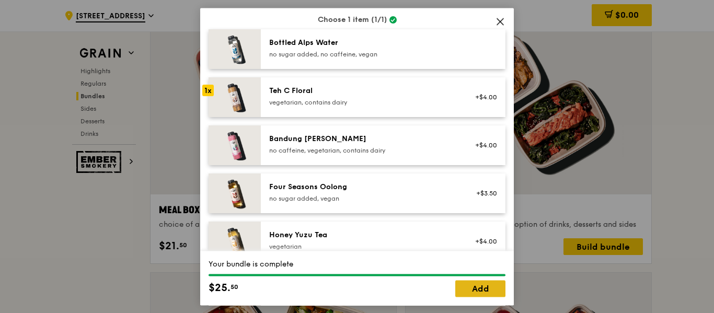
click at [469, 288] on link "Add" at bounding box center [480, 288] width 50 height 17
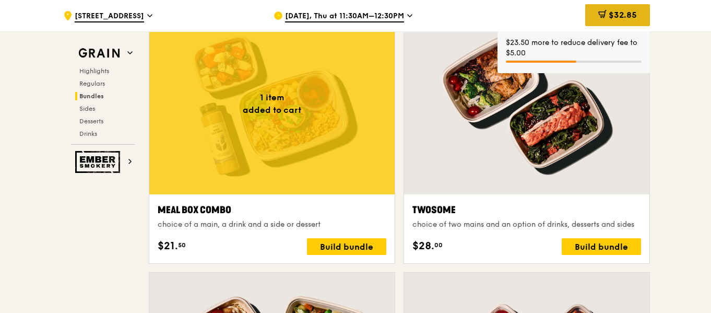
click at [609, 10] on span "$32.85" at bounding box center [623, 15] width 28 height 10
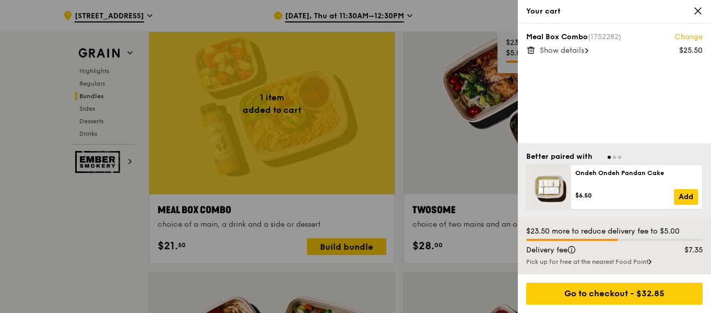
click at [581, 51] on span "Show details" at bounding box center [562, 50] width 44 height 9
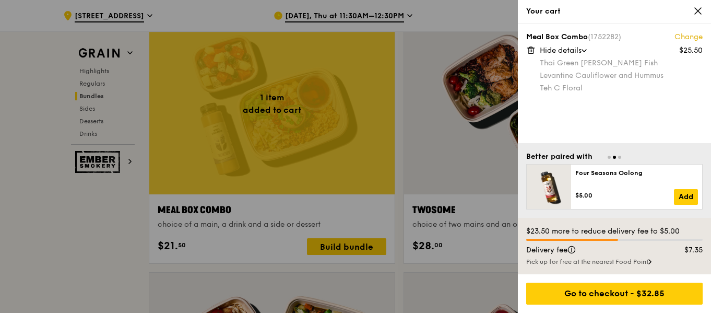
click at [697, 39] on link "Change" at bounding box center [689, 37] width 28 height 10
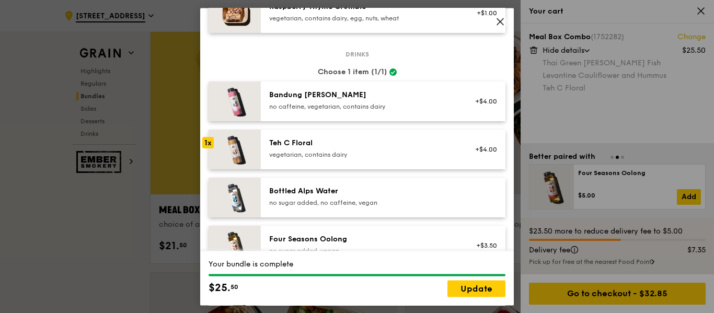
scroll to position [1316, 0]
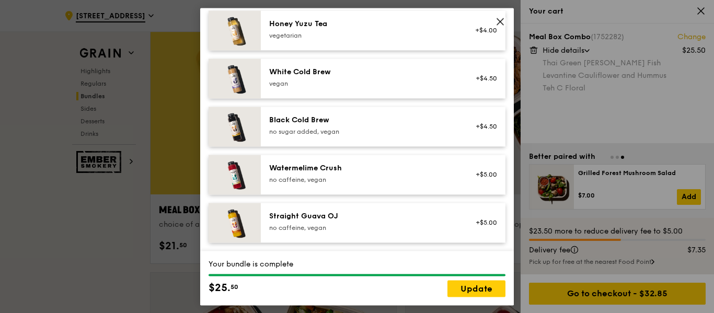
click at [505, 18] on span at bounding box center [500, 21] width 15 height 15
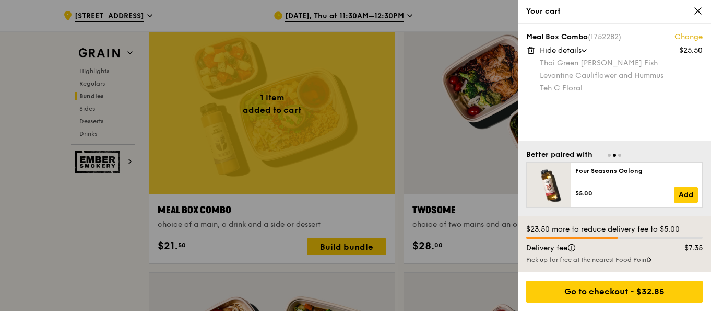
click at [699, 12] on icon at bounding box center [698, 11] width 6 height 6
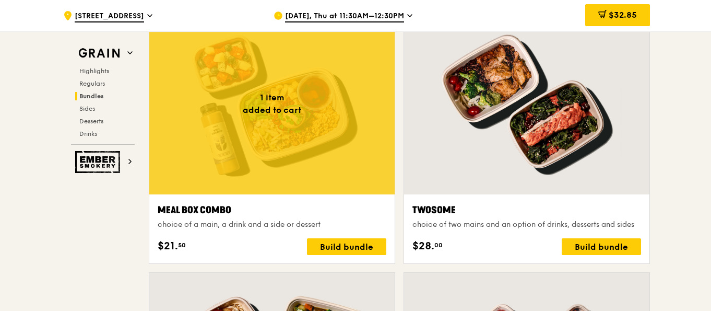
click at [355, 208] on div "Meal Box Combo" at bounding box center [272, 210] width 229 height 15
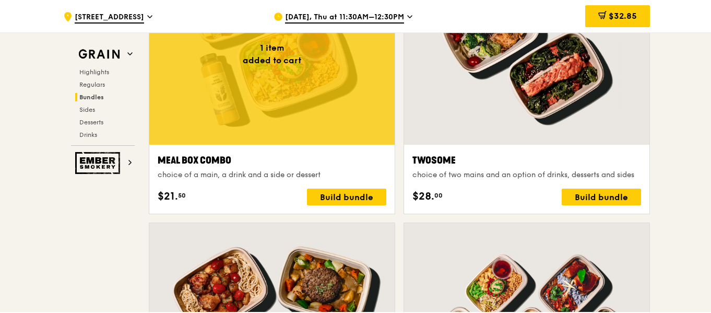
scroll to position [1515, 0]
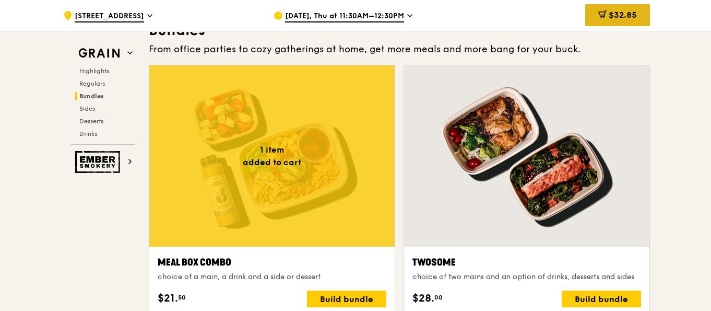
click at [611, 11] on span "$32.85" at bounding box center [623, 15] width 28 height 10
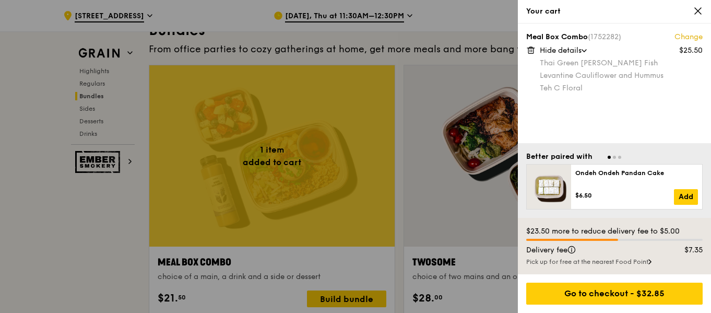
click at [532, 53] on icon at bounding box center [531, 50] width 5 height 5
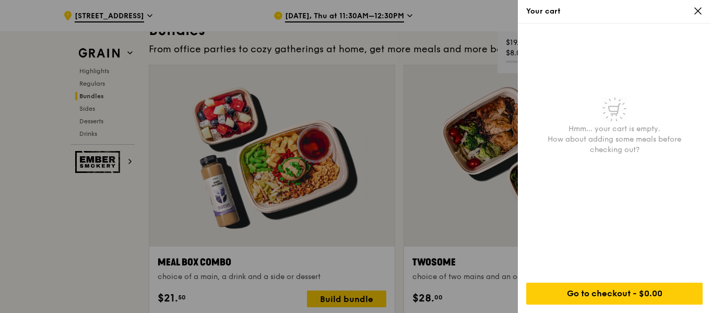
click at [25, 264] on div at bounding box center [355, 156] width 711 height 313
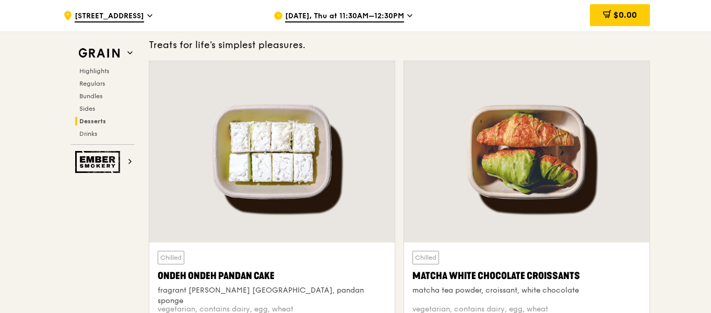
scroll to position [3134, 0]
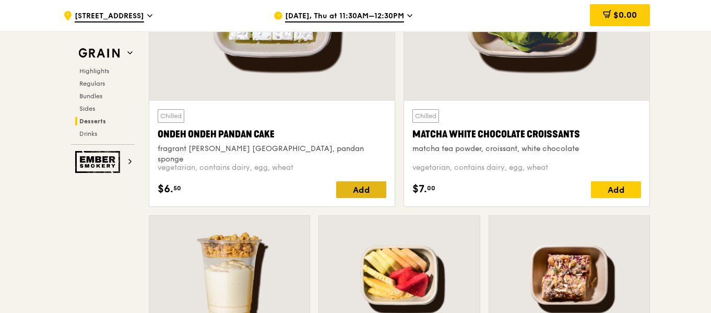
click at [367, 190] on div "Add" at bounding box center [361, 189] width 50 height 17
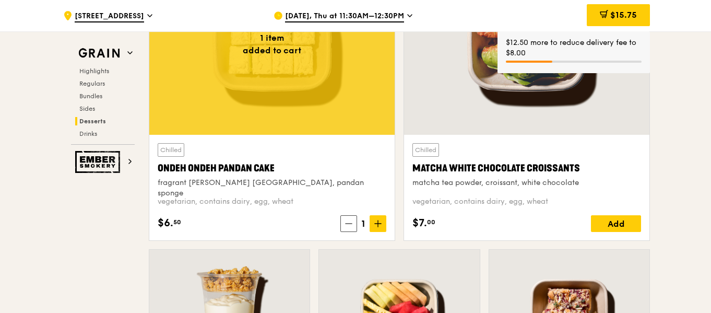
scroll to position [3082, 0]
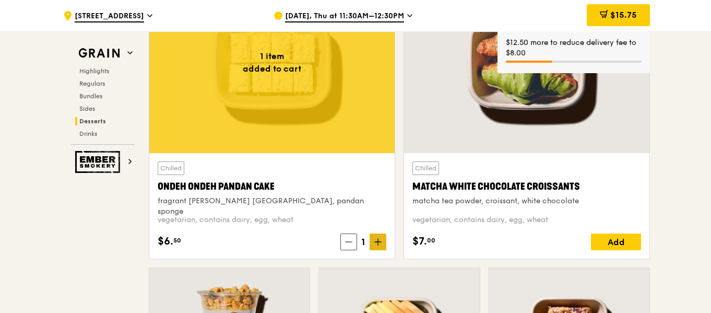
click at [382, 242] on span at bounding box center [378, 241] width 17 height 17
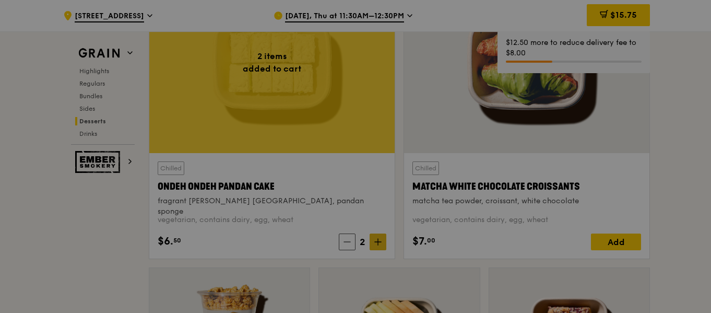
click at [382, 242] on div at bounding box center [355, 156] width 711 height 313
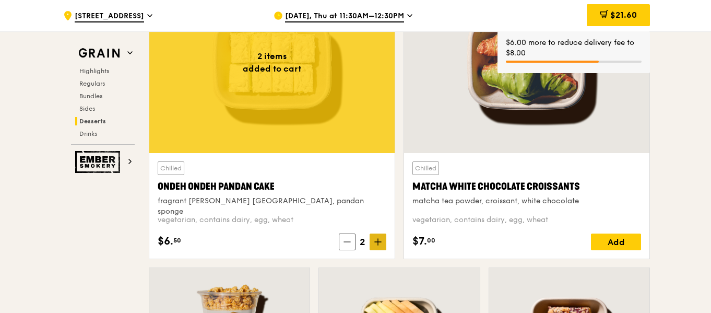
click at [382, 242] on span at bounding box center [378, 241] width 17 height 17
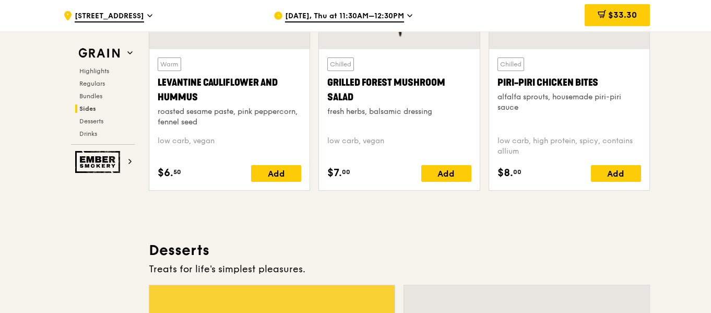
scroll to position [2507, 0]
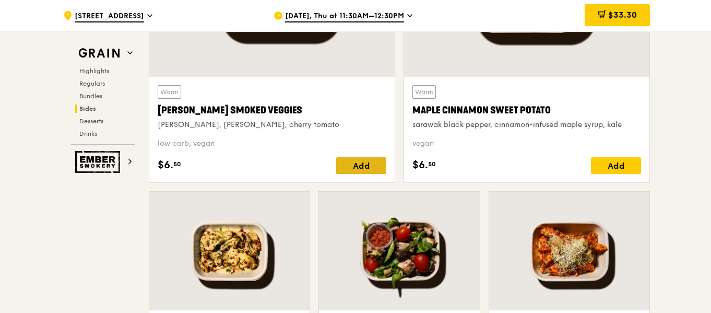
click at [363, 162] on div "Add" at bounding box center [361, 165] width 50 height 17
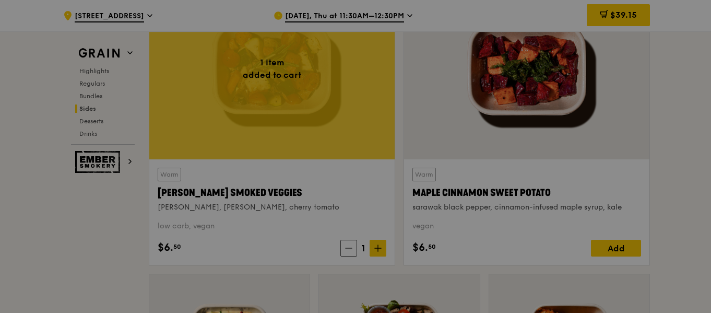
scroll to position [2403, 0]
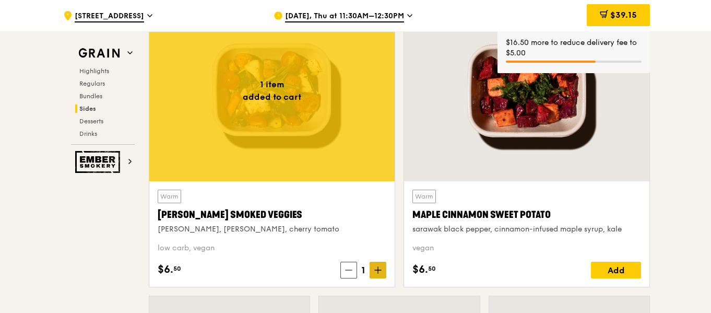
click at [384, 265] on span at bounding box center [378, 270] width 17 height 17
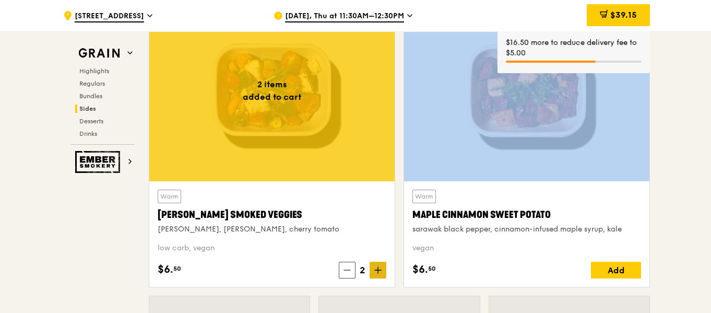
click at [384, 265] on span at bounding box center [378, 270] width 17 height 17
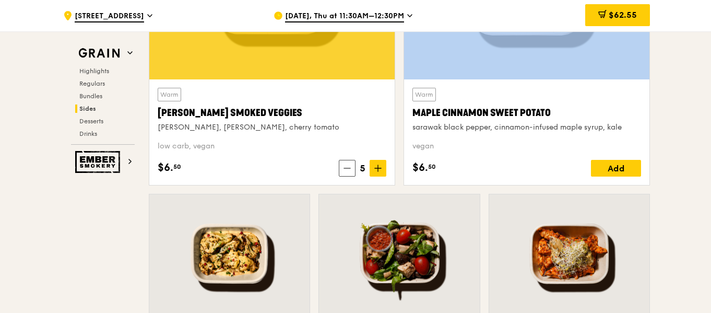
scroll to position [2507, 0]
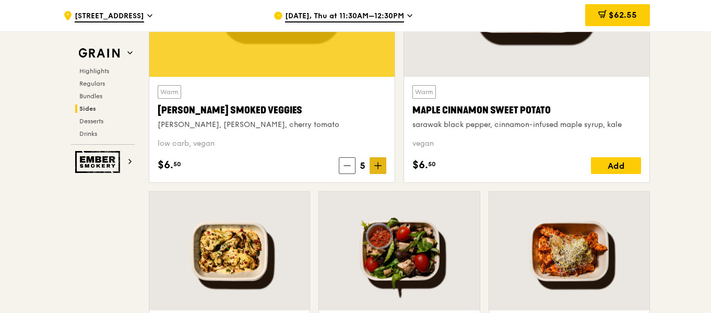
click at [380, 162] on icon at bounding box center [378, 165] width 7 height 7
click at [377, 163] on icon at bounding box center [378, 165] width 7 height 7
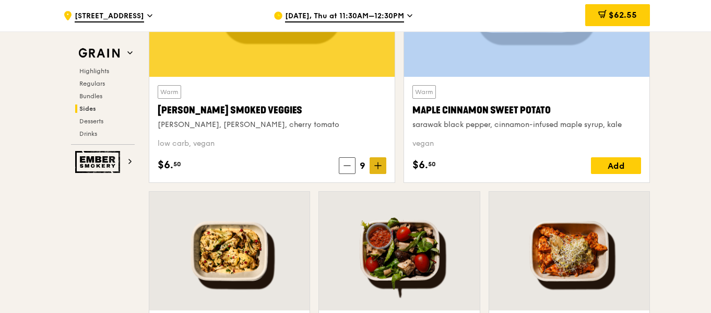
click at [377, 163] on icon at bounding box center [378, 165] width 7 height 7
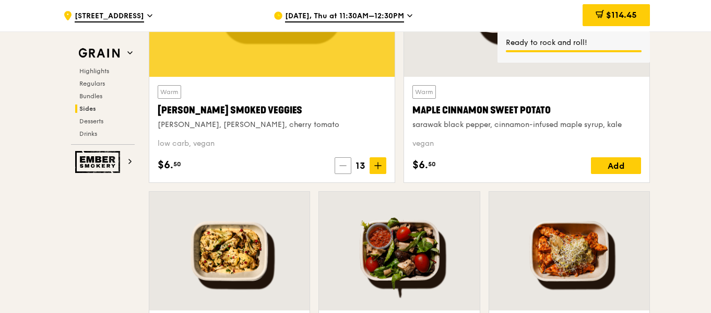
click at [344, 166] on icon at bounding box center [343, 166] width 6 height 0
click at [613, 167] on div "Add" at bounding box center [616, 165] width 50 height 17
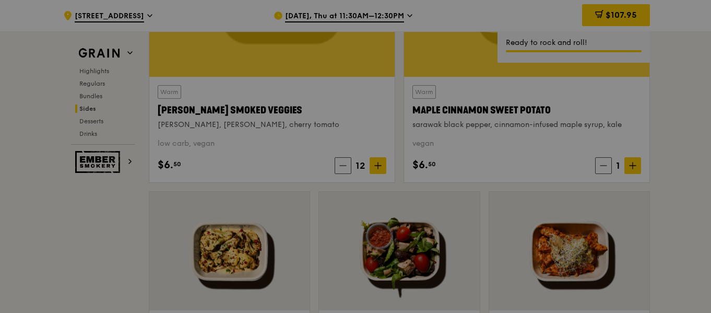
click at [626, 166] on div at bounding box center [355, 156] width 711 height 313
click at [626, 167] on div at bounding box center [355, 156] width 711 height 313
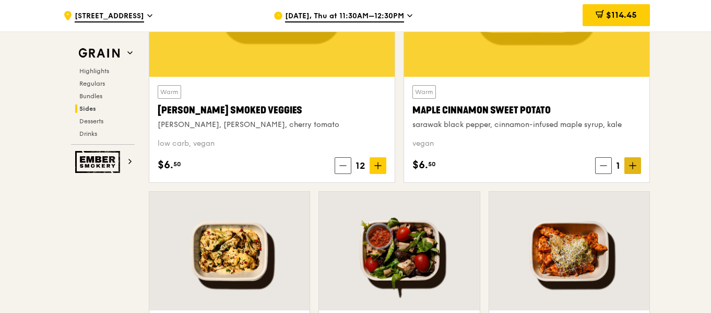
click at [632, 167] on icon at bounding box center [632, 165] width 7 height 7
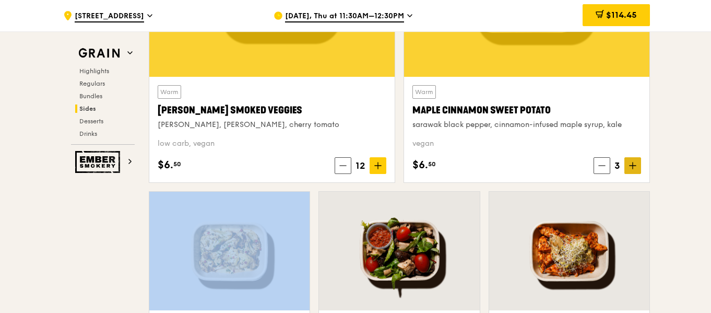
click at [632, 167] on icon at bounding box center [632, 165] width 7 height 7
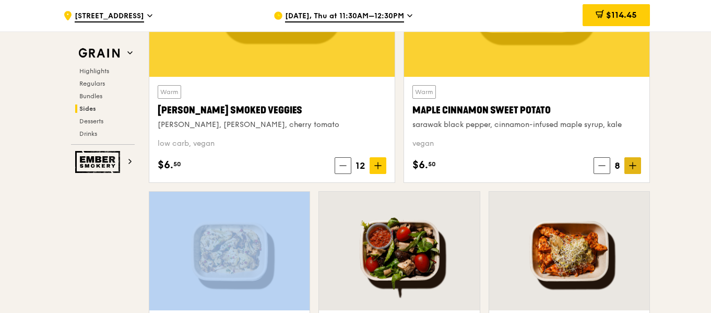
click at [632, 167] on icon at bounding box center [632, 165] width 7 height 7
click at [632, 168] on icon at bounding box center [632, 165] width 7 height 7
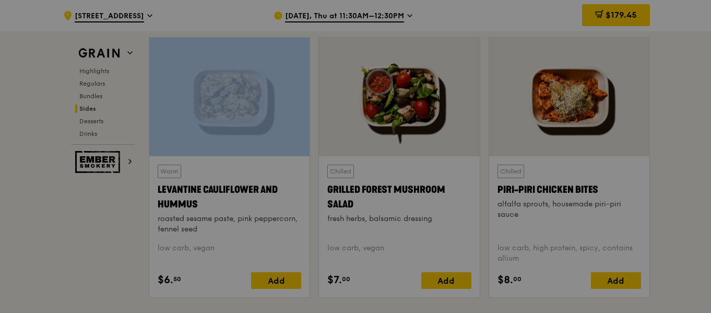
scroll to position [2664, 0]
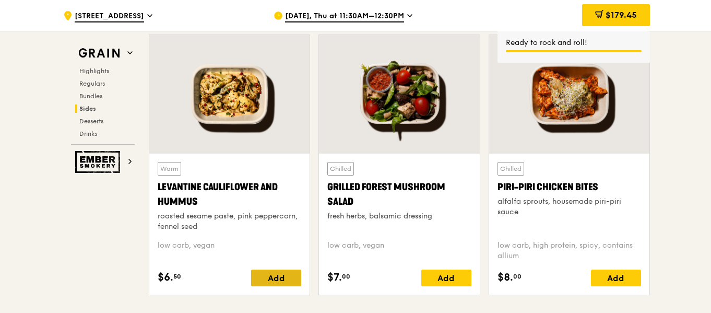
click at [268, 283] on div "Add" at bounding box center [276, 278] width 50 height 17
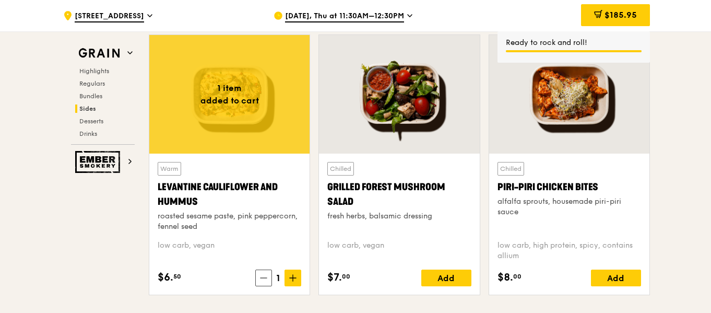
click at [293, 277] on icon at bounding box center [292, 277] width 7 height 7
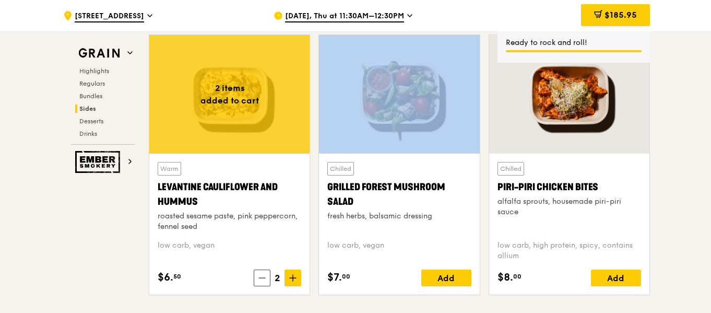
click at [293, 277] on icon at bounding box center [292, 277] width 7 height 7
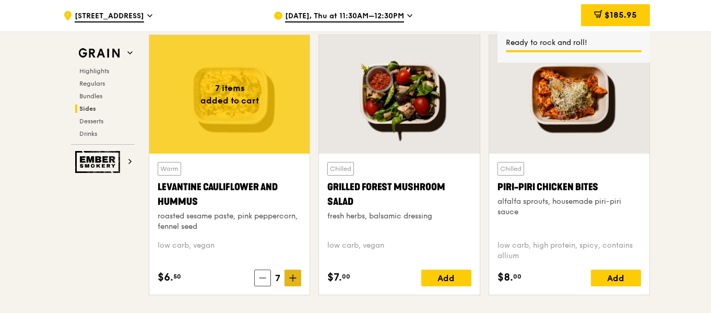
click at [291, 279] on icon at bounding box center [292, 277] width 7 height 7
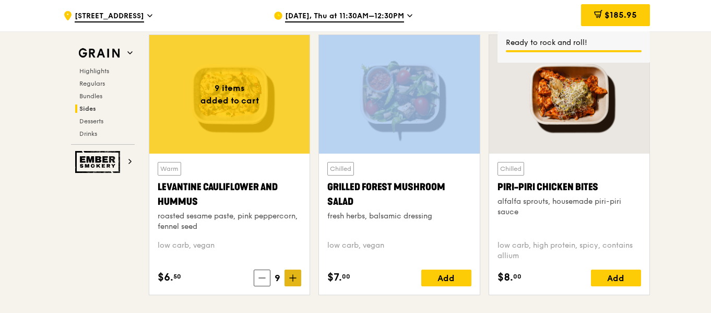
click at [291, 279] on icon at bounding box center [292, 277] width 7 height 7
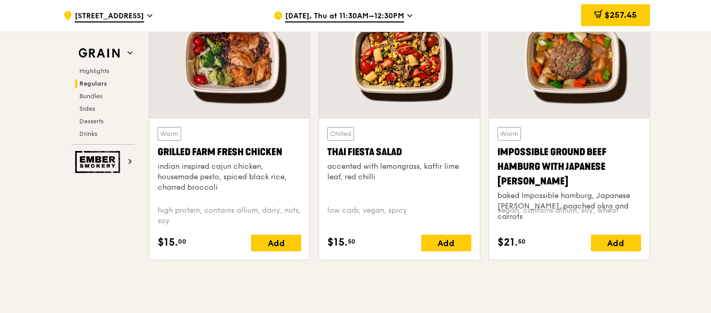
scroll to position [1201, 0]
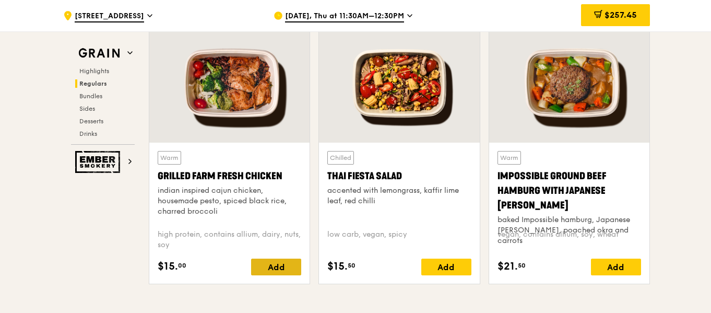
click at [287, 259] on div "Add" at bounding box center [276, 267] width 50 height 17
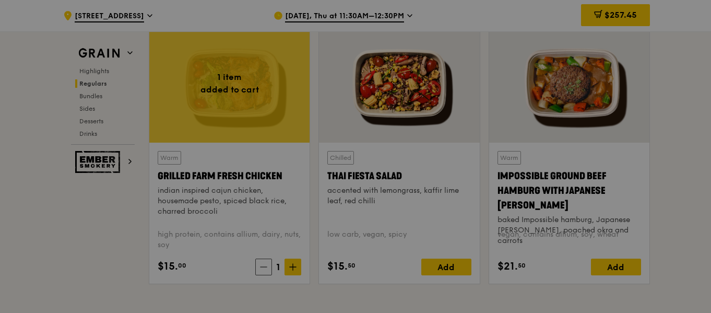
click at [297, 266] on div at bounding box center [355, 156] width 711 height 313
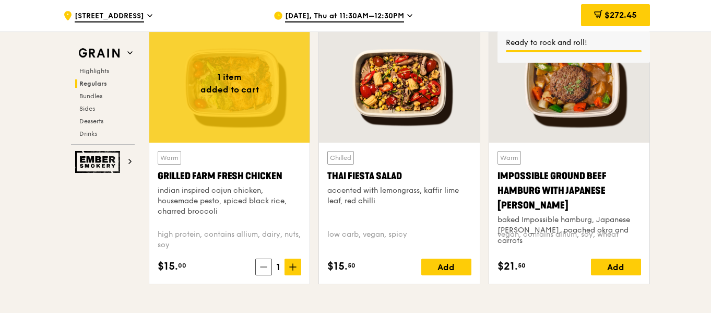
click at [297, 266] on icon at bounding box center [292, 266] width 7 height 7
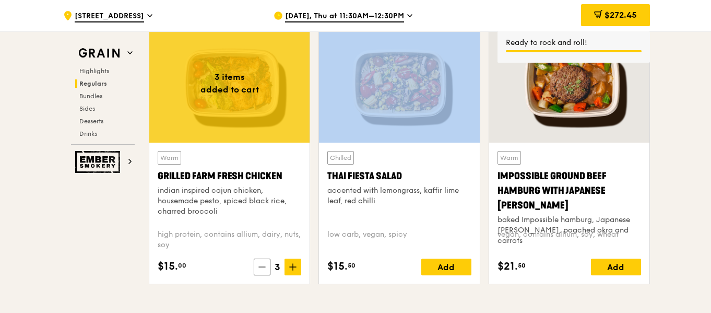
click at [297, 266] on icon at bounding box center [292, 266] width 7 height 7
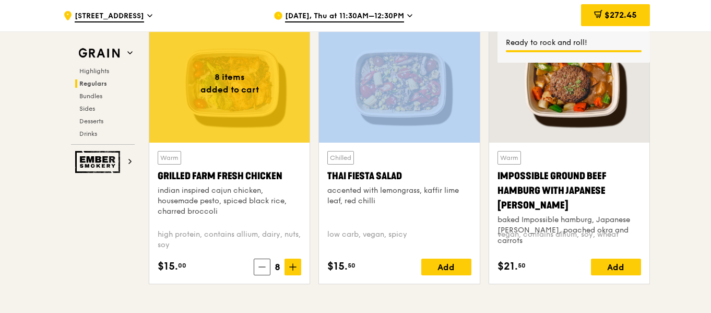
click at [297, 266] on icon at bounding box center [292, 266] width 7 height 7
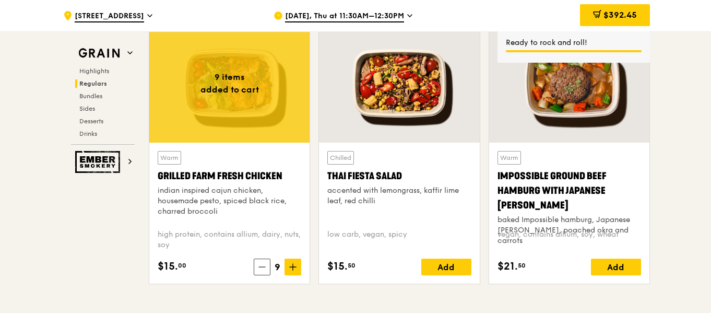
click at [265, 264] on icon at bounding box center [262, 266] width 7 height 7
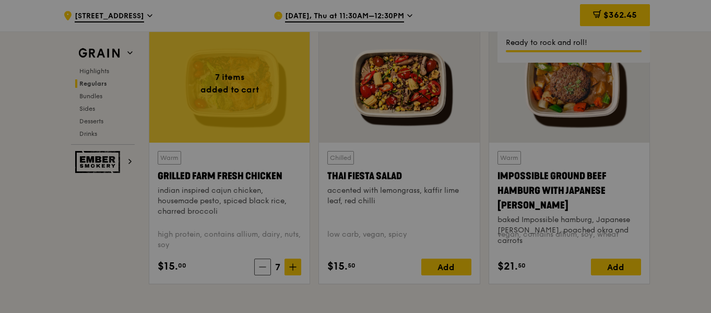
drag, startPoint x: 265, startPoint y: 264, endPoint x: 678, endPoint y: 198, distance: 418.4
click at [678, 198] on div at bounding box center [355, 156] width 711 height 313
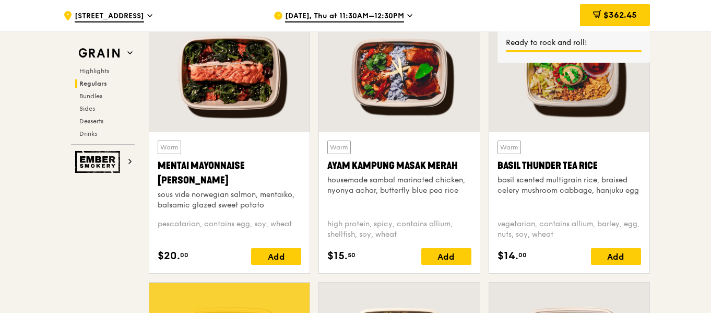
scroll to position [940, 0]
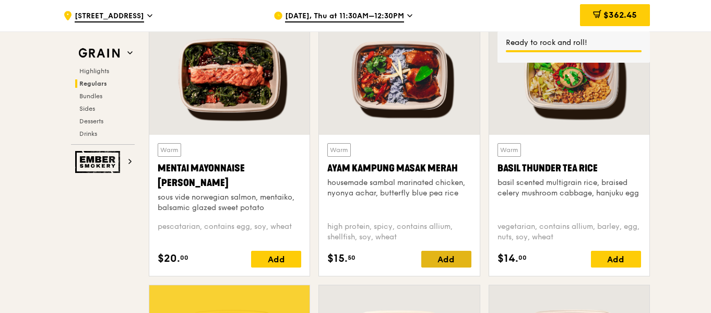
click at [446, 265] on div "Add" at bounding box center [447, 259] width 50 height 17
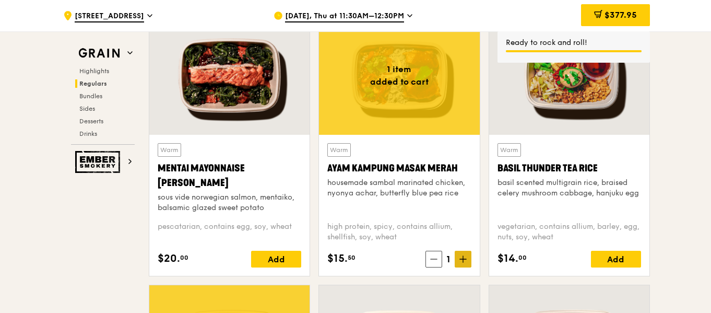
click at [465, 259] on icon at bounding box center [463, 259] width 6 height 0
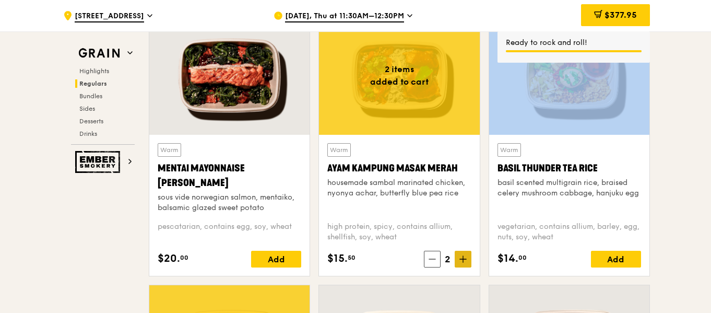
click at [465, 259] on icon at bounding box center [463, 259] width 6 height 0
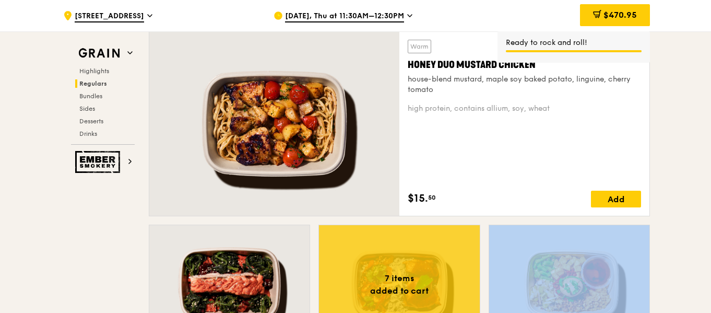
scroll to position [679, 0]
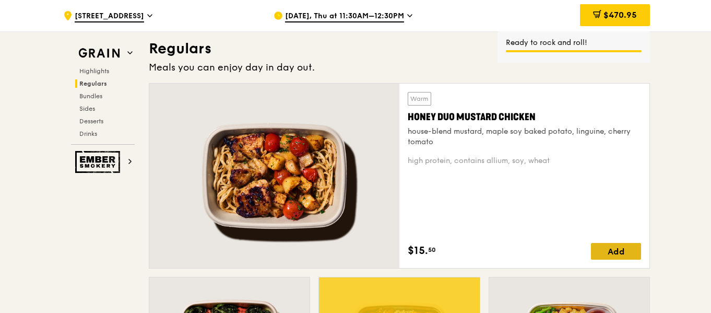
click at [615, 249] on div "Add" at bounding box center [616, 251] width 50 height 17
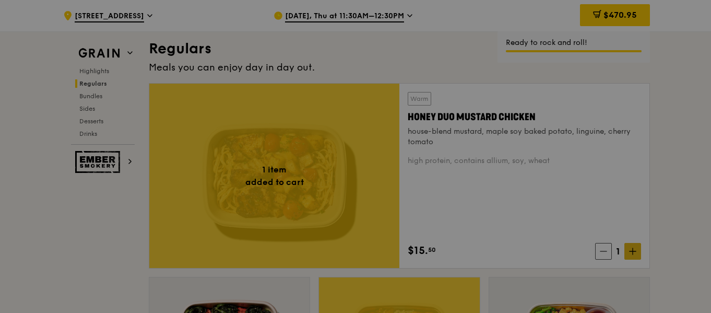
click at [633, 246] on div at bounding box center [355, 156] width 711 height 313
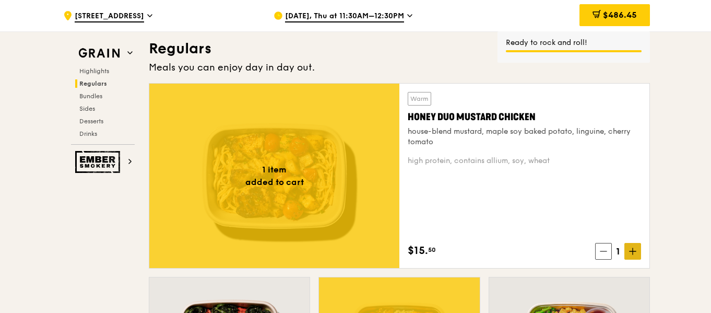
click at [632, 248] on icon at bounding box center [632, 251] width 7 height 7
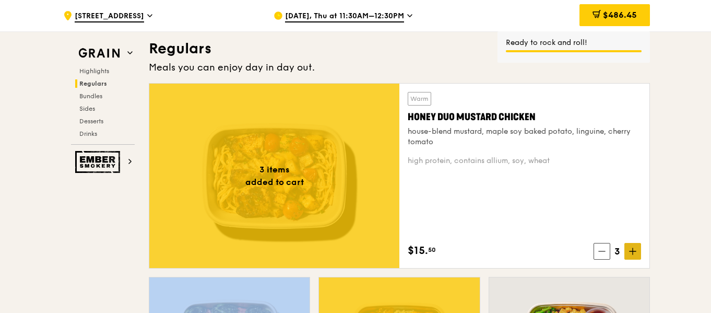
click at [632, 248] on icon at bounding box center [632, 251] width 7 height 7
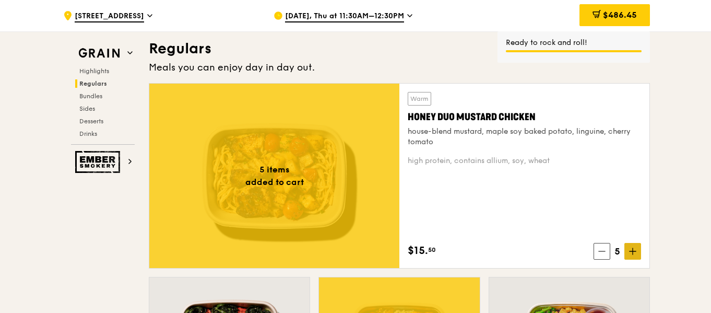
click at [632, 248] on icon at bounding box center [632, 251] width 7 height 7
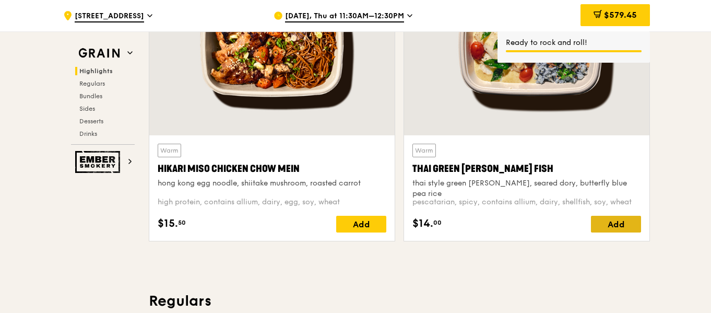
scroll to position [418, 0]
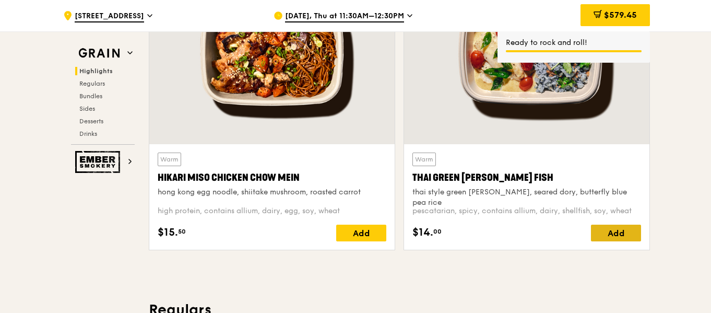
click at [620, 235] on div "Add" at bounding box center [616, 233] width 50 height 17
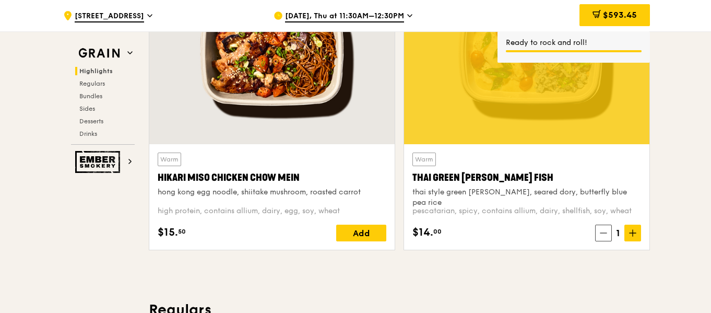
click at [629, 232] on icon at bounding box center [632, 232] width 7 height 7
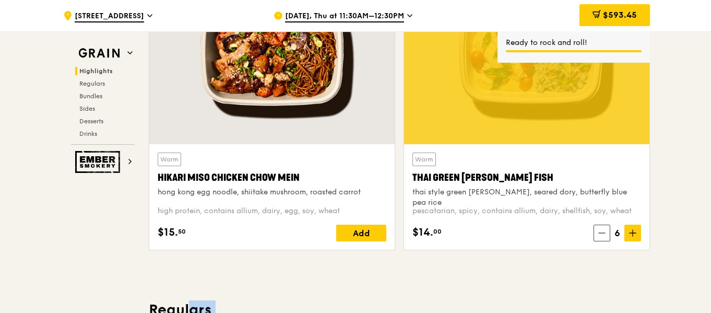
click at [629, 232] on icon at bounding box center [632, 232] width 7 height 7
click at [372, 235] on div "Add" at bounding box center [361, 233] width 50 height 17
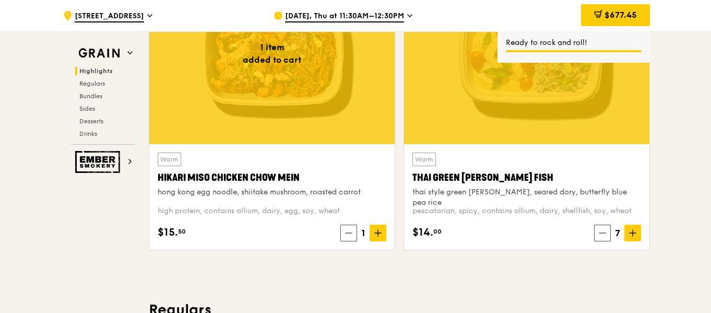
click at [377, 235] on icon at bounding box center [378, 232] width 7 height 7
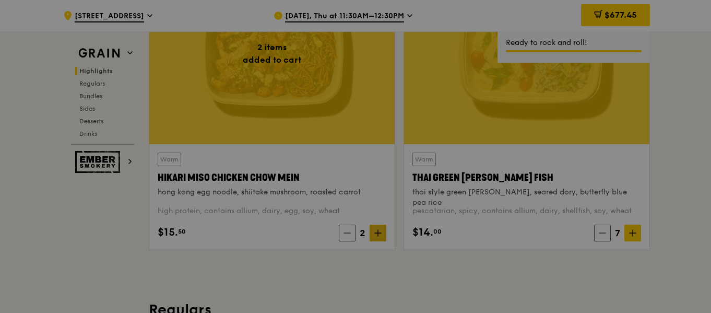
click at [380, 233] on div at bounding box center [355, 156] width 711 height 313
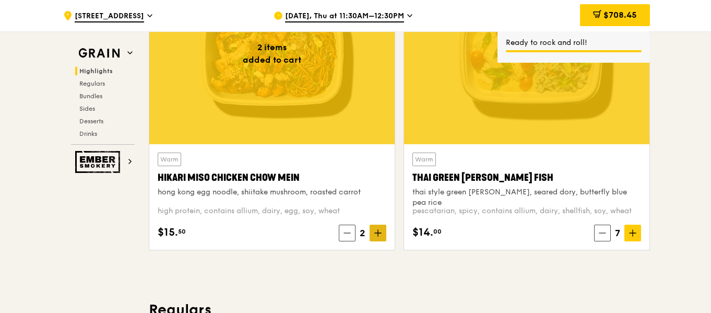
click at [380, 233] on icon at bounding box center [378, 232] width 7 height 7
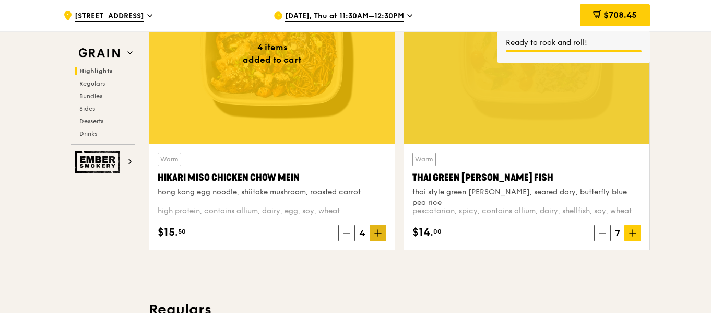
click at [380, 233] on icon at bounding box center [378, 232] width 7 height 7
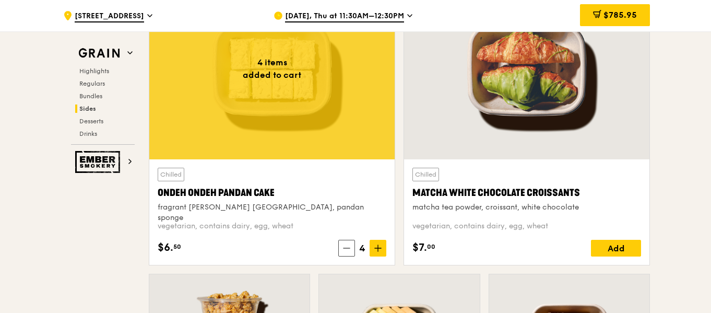
scroll to position [3082, 0]
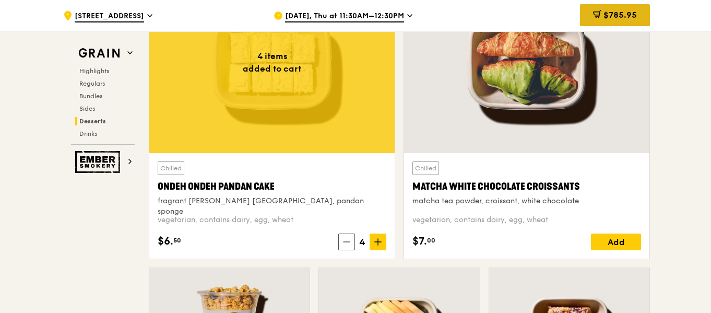
click at [611, 15] on span "$785.95" at bounding box center [620, 15] width 33 height 10
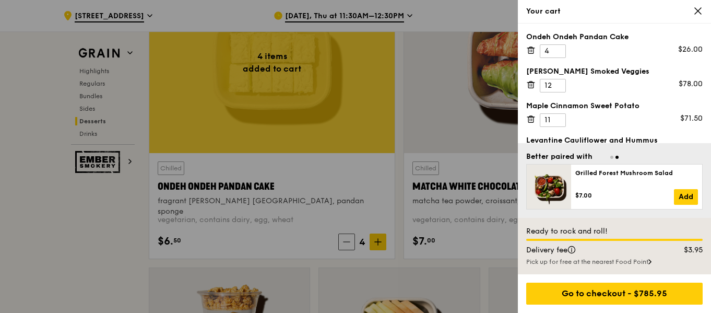
scroll to position [199, 0]
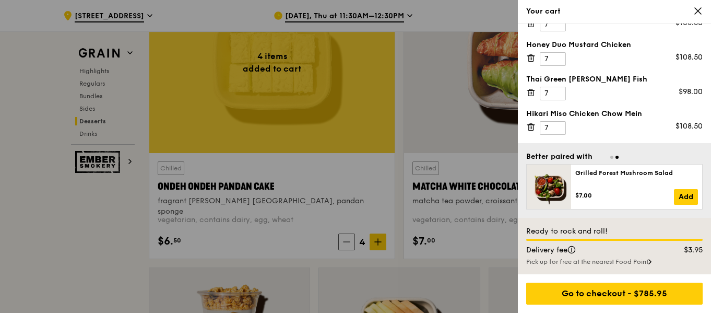
click at [57, 195] on div at bounding box center [355, 156] width 711 height 313
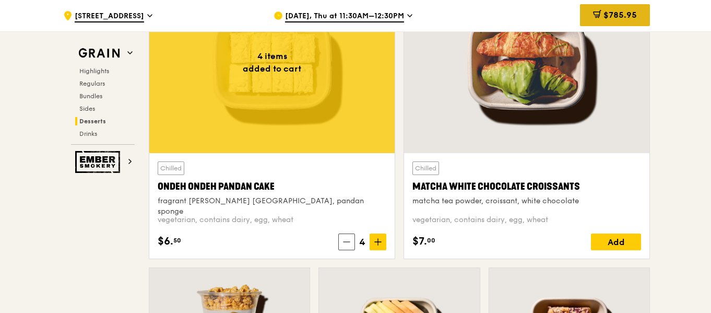
click at [642, 14] on div "$785.95" at bounding box center [615, 15] width 70 height 22
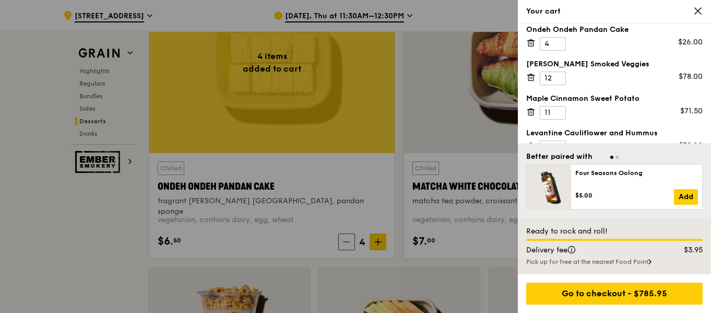
scroll to position [0, 0]
